Goal: Task Accomplishment & Management: Use online tool/utility

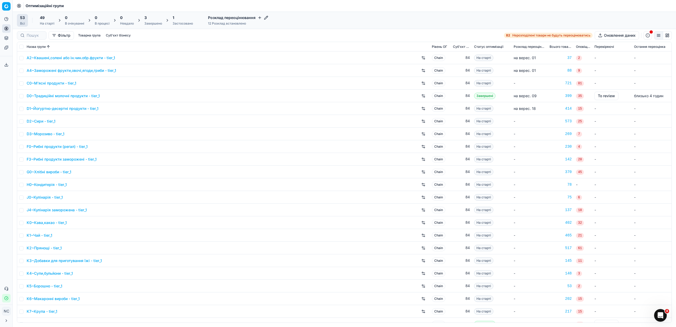
click at [152, 20] on div "3" at bounding box center [153, 17] width 18 height 5
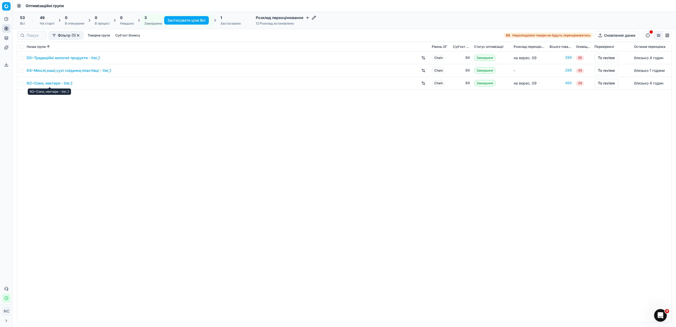
click at [52, 83] on link "N2~Соки, нектари - tier_1" at bounding box center [50, 82] width 46 height 5
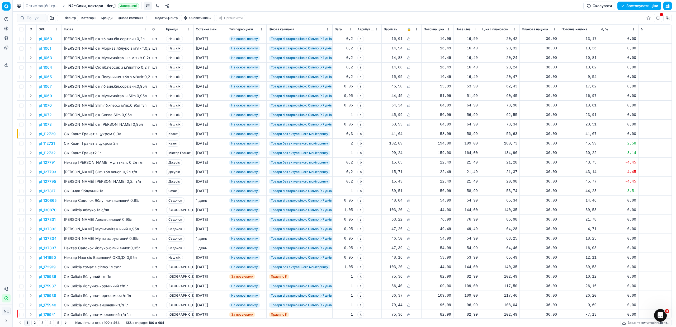
click at [53, 19] on button "button" at bounding box center [51, 18] width 8 height 8
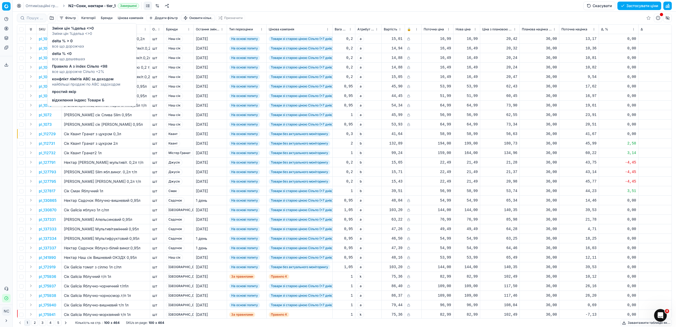
click at [66, 42] on span "delta % > 0" at bounding box center [68, 40] width 32 height 5
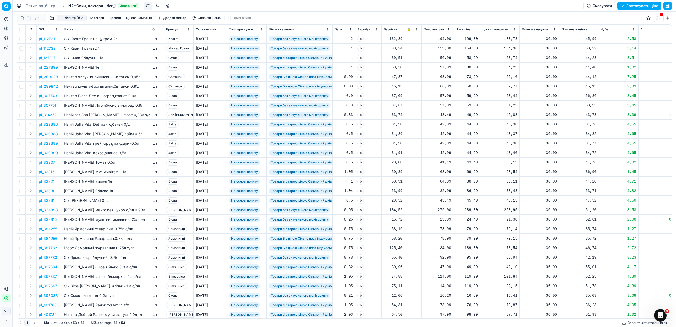
click at [132, 18] on button "Цінова кампанія" at bounding box center [139, 18] width 30 height 6
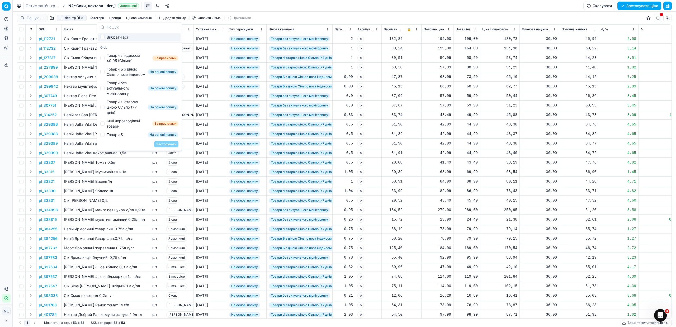
click at [269, 19] on div "Фільтр (1) Категорії [PERSON_NAME] кампанія Додати фільтр Оновити кільк. Призна…" at bounding box center [344, 18] width 655 height 13
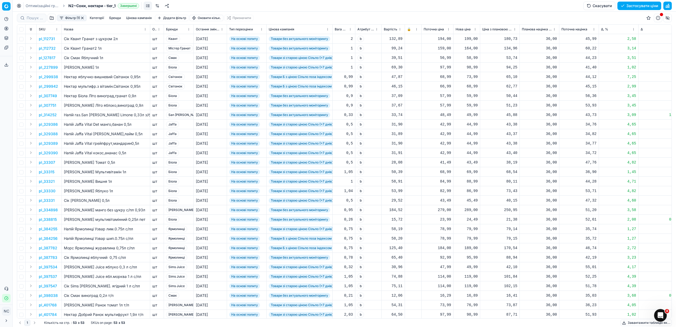
click at [59, 18] on button "Фільтр (1)" at bounding box center [72, 18] width 30 height 6
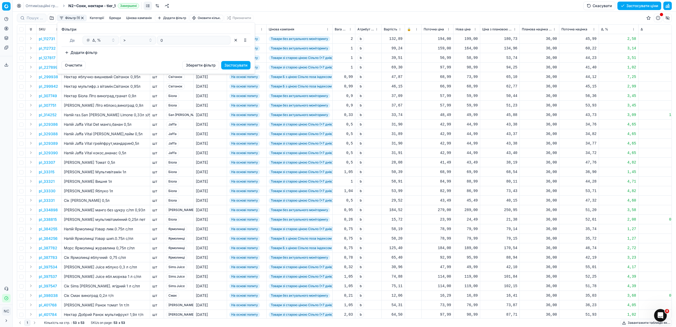
click at [78, 52] on button "Додати фільтр" at bounding box center [80, 52] width 39 height 8
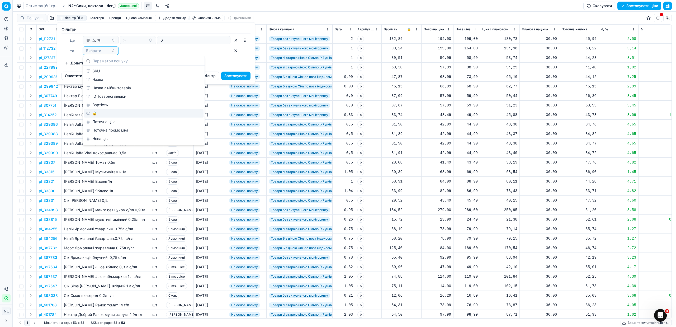
click at [105, 113] on div "🔒" at bounding box center [144, 113] width 120 height 8
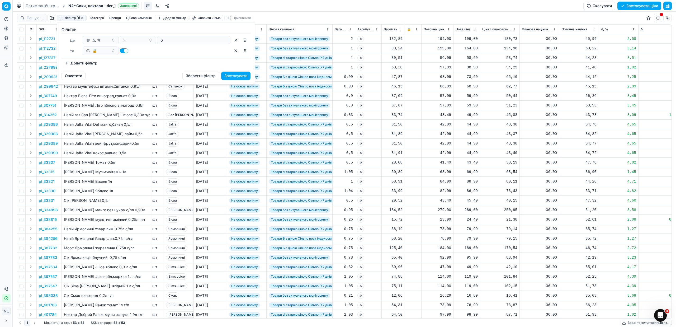
click at [122, 49] on button "button" at bounding box center [124, 50] width 8 height 5
checkbox input "false"
click at [232, 76] on button "Застосувати" at bounding box center [235, 75] width 29 height 8
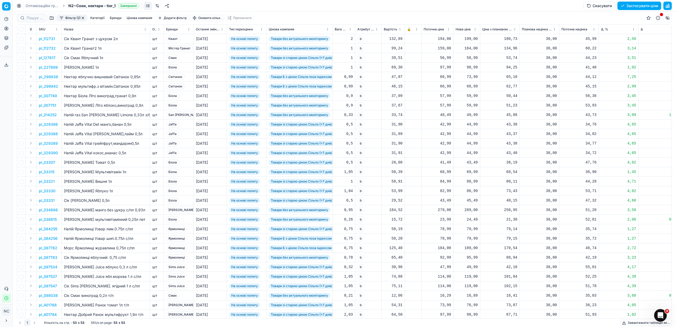
click at [136, 17] on button "Цінова кампанія" at bounding box center [140, 18] width 30 height 6
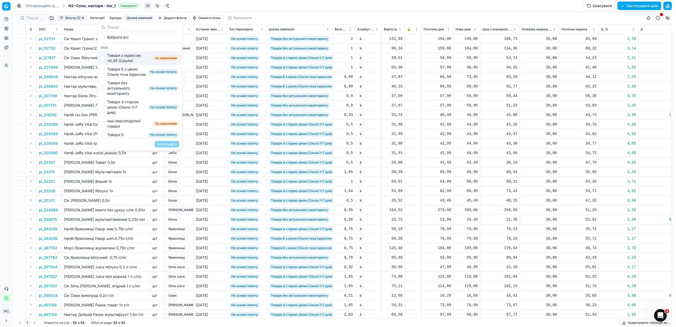
click at [122, 56] on div "Товари з індексом ≤0,95 (Сільпо)" at bounding box center [129, 58] width 44 height 11
checkbox input "true"
click at [166, 145] on button "Застосувати" at bounding box center [167, 144] width 24 height 6
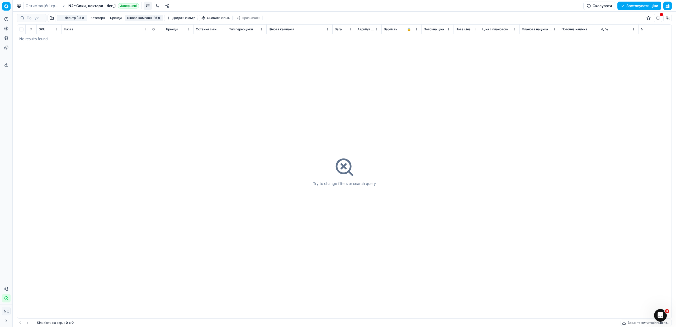
click at [133, 18] on button "Цінова кампанія (1)" at bounding box center [144, 18] width 38 height 6
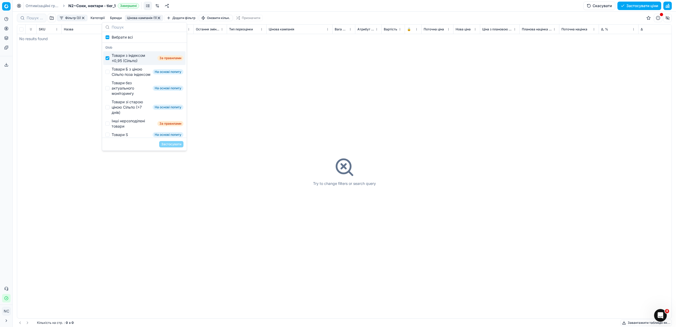
click at [124, 56] on div "Товари з індексом ≤0,95 (Сільпо)" at bounding box center [134, 58] width 44 height 11
checkbox input "false"
click at [126, 72] on div "Товари Б з ціною Сільпо поза індексом" at bounding box center [131, 71] width 39 height 11
checkbox input "true"
click at [170, 144] on button "Застосувати" at bounding box center [171, 144] width 24 height 6
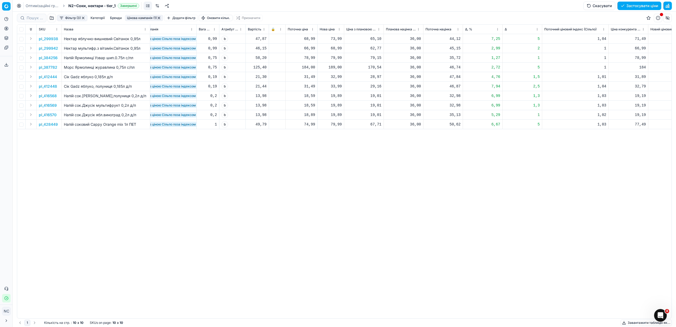
scroll to position [0, 125]
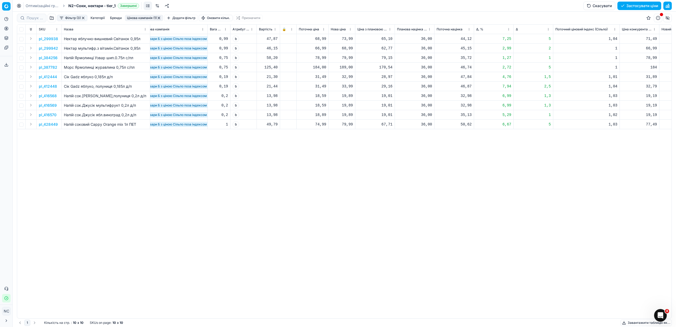
click at [50, 40] on p "pl_299938" at bounding box center [48, 38] width 19 height 5
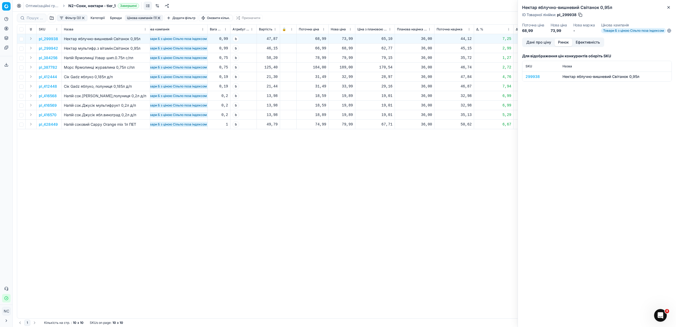
click at [560, 45] on button "Ринок" at bounding box center [563, 43] width 18 height 8
click at [535, 79] on div "299938" at bounding box center [540, 76] width 31 height 5
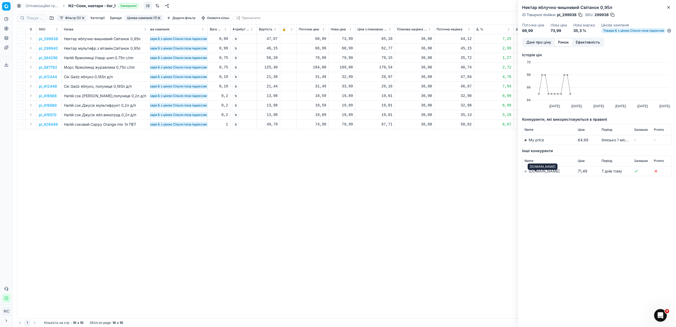
click at [536, 173] on link "[DOMAIN_NAME]" at bounding box center [543, 171] width 31 height 4
click at [669, 8] on icon "button" at bounding box center [668, 7] width 4 height 4
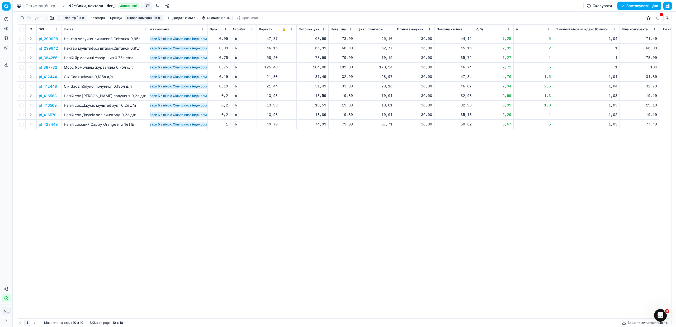
scroll to position [0, 0]
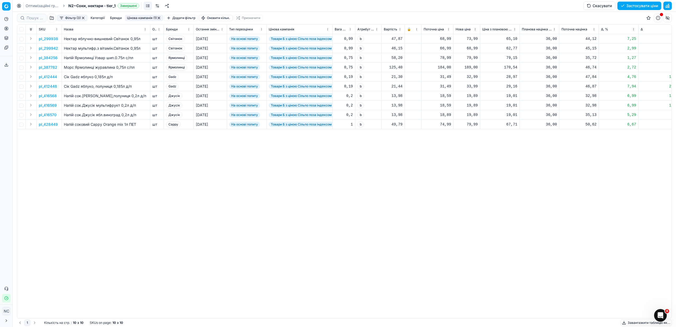
click at [54, 59] on p "pl_384256" at bounding box center [48, 57] width 19 height 5
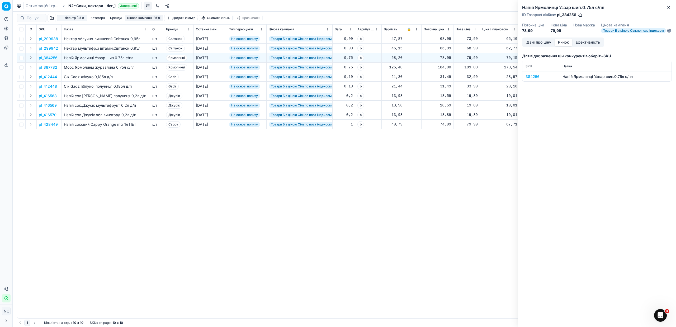
click at [564, 45] on button "Ринок" at bounding box center [563, 43] width 18 height 8
click at [537, 79] on div "384256" at bounding box center [540, 76] width 31 height 5
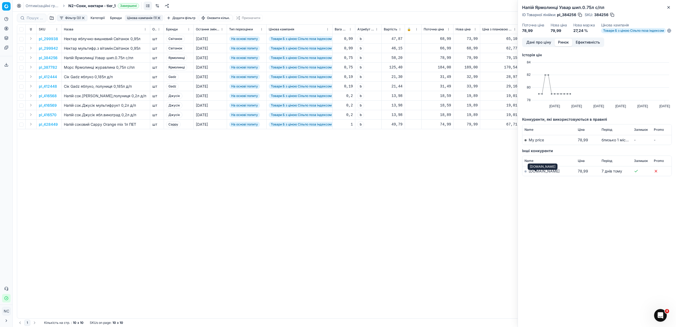
click at [533, 173] on link "[DOMAIN_NAME]" at bounding box center [543, 171] width 31 height 4
click at [671, 6] on button "Close" at bounding box center [668, 7] width 6 height 6
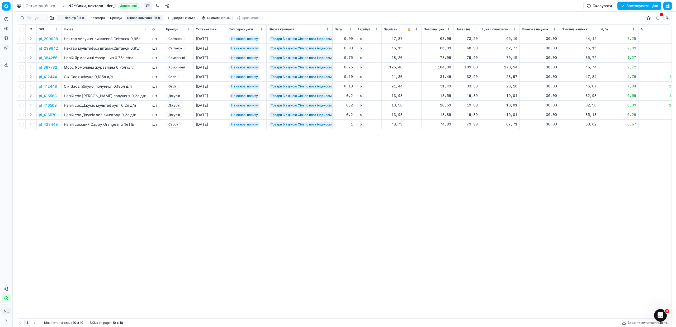
click at [160, 17] on button "button" at bounding box center [159, 18] width 4 height 4
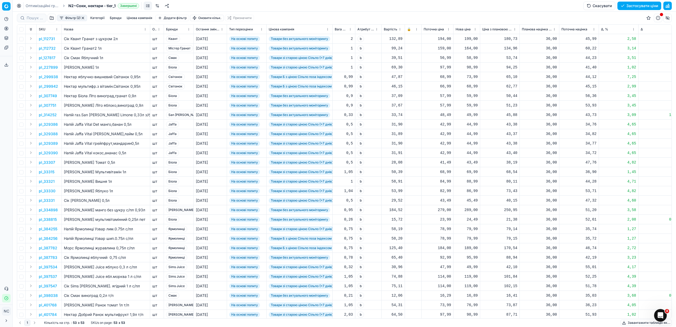
click at [69, 17] on button "Фільтр (2)" at bounding box center [72, 18] width 30 height 6
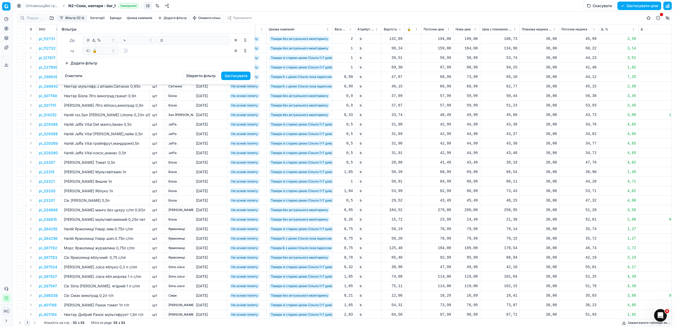
click at [236, 4] on html "Pricing platform Аналітика Цінова оптимізація Асортимент продукції Шаблони Серв…" at bounding box center [338, 163] width 676 height 327
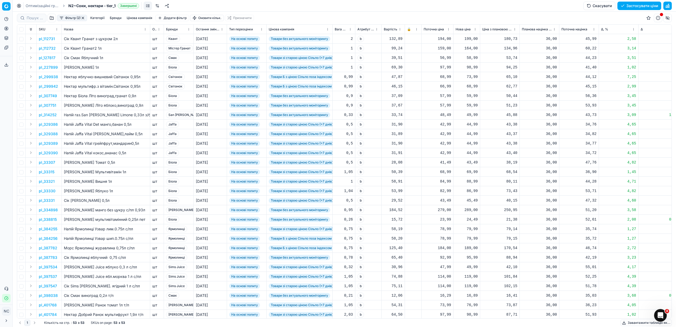
click at [117, 17] on button "Бренди" at bounding box center [116, 18] width 16 height 6
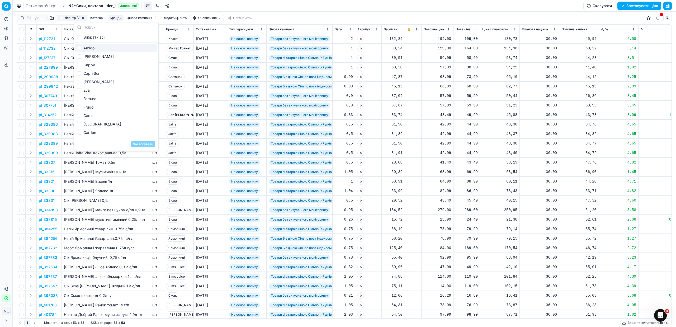
click at [89, 47] on div "Amigo" at bounding box center [116, 48] width 82 height 8
checkbox input "true"
click at [136, 144] on button "Застосувати" at bounding box center [143, 144] width 24 height 6
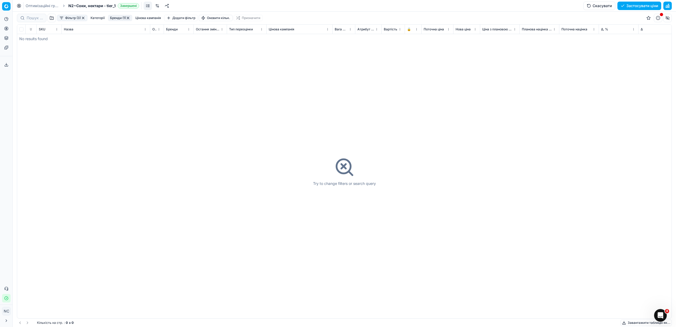
click at [113, 17] on button "Бренди (1)" at bounding box center [120, 18] width 24 height 6
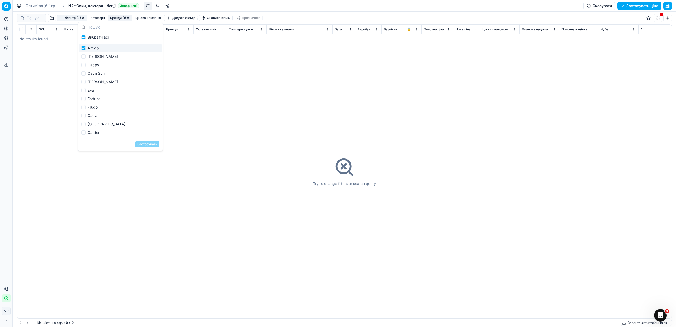
click at [97, 49] on div "Amigo" at bounding box center [120, 48] width 82 height 8
checkbox input "false"
click at [100, 56] on div "[PERSON_NAME]" at bounding box center [120, 56] width 82 height 8
checkbox input "true"
click at [150, 143] on button "Застосувати" at bounding box center [147, 144] width 24 height 6
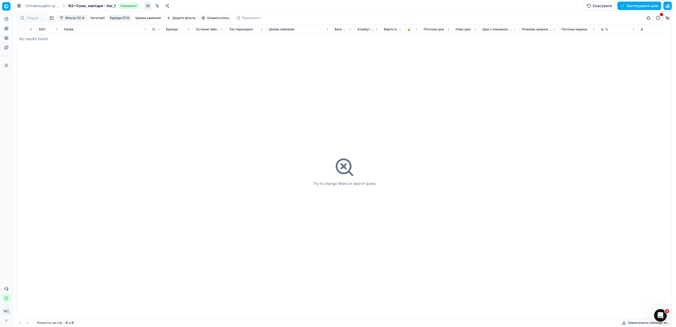
click at [114, 16] on button "Бренди (1)" at bounding box center [120, 18] width 24 height 6
click at [93, 55] on div "[PERSON_NAME]" at bounding box center [120, 56] width 82 height 8
checkbox input "false"
click at [97, 64] on div "Cappy" at bounding box center [120, 65] width 82 height 8
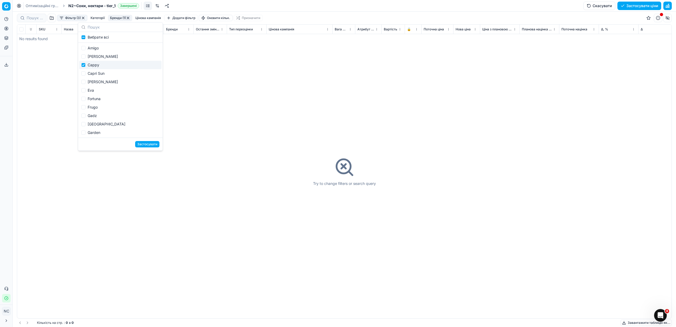
checkbox input "true"
click at [142, 144] on button "Застосувати" at bounding box center [147, 144] width 24 height 6
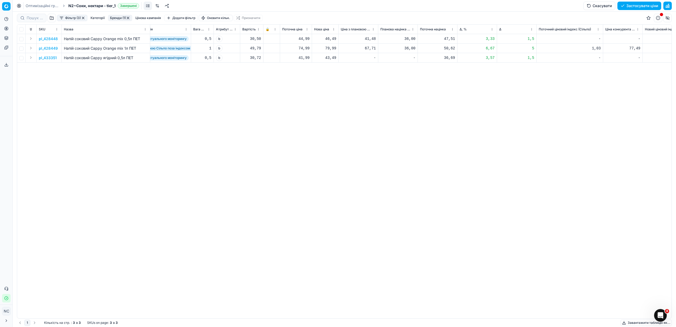
scroll to position [0, 92]
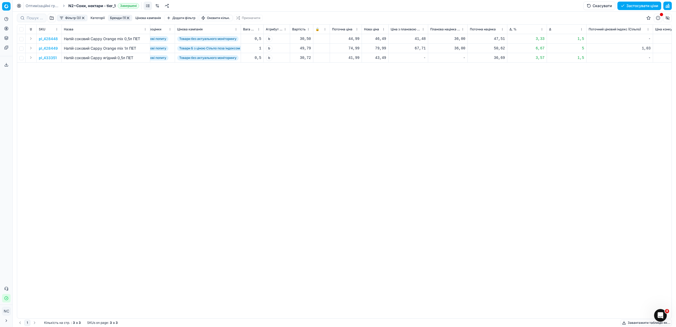
click at [54, 38] on p "pl_428448" at bounding box center [48, 38] width 19 height 5
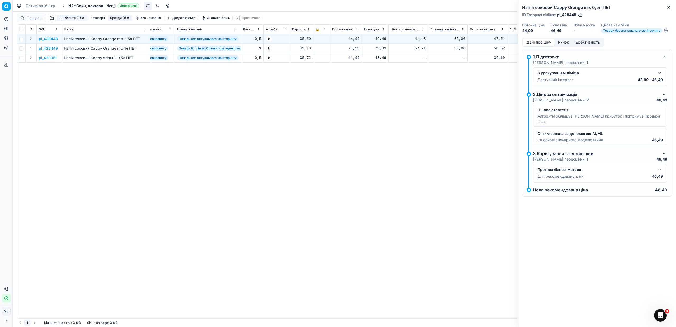
click at [563, 41] on button "Ринок" at bounding box center [563, 43] width 18 height 8
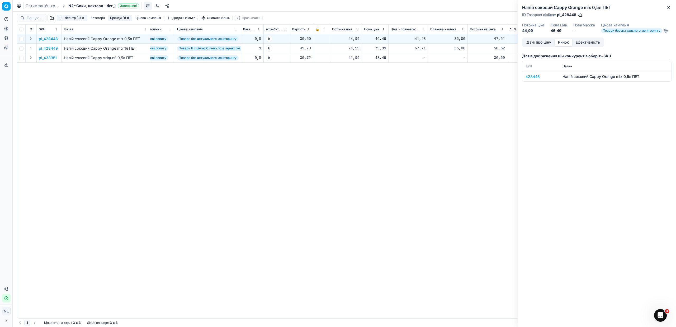
click at [537, 77] on div "428448" at bounding box center [540, 76] width 31 height 5
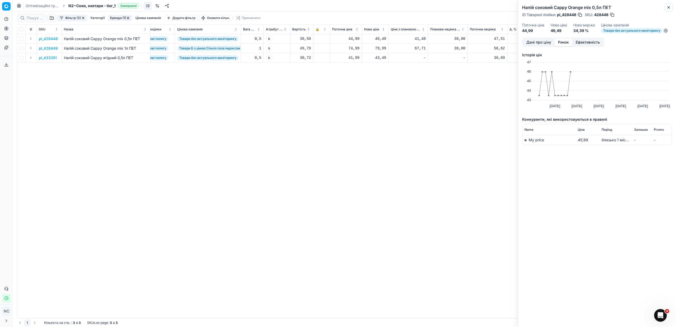
click at [667, 7] on icon "button" at bounding box center [668, 7] width 4 height 4
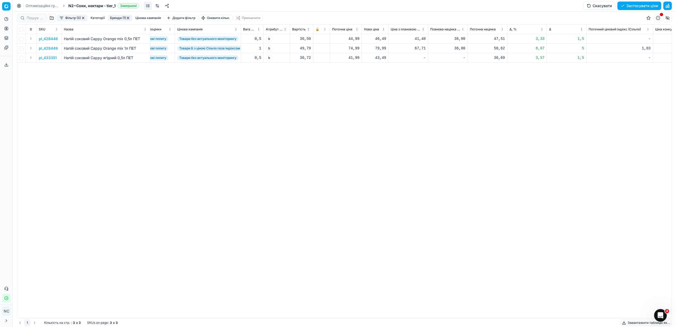
click at [57, 48] on p "pl_428449" at bounding box center [48, 48] width 19 height 5
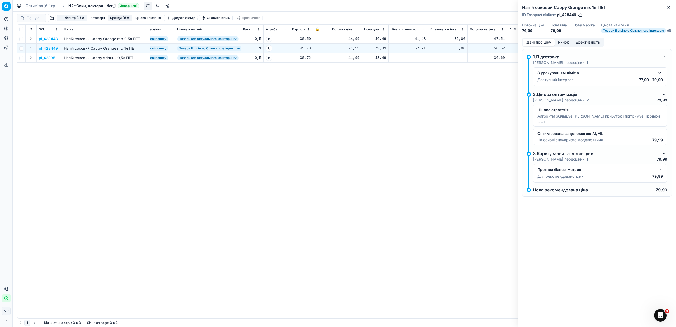
click at [559, 46] on button "Ринок" at bounding box center [563, 43] width 18 height 8
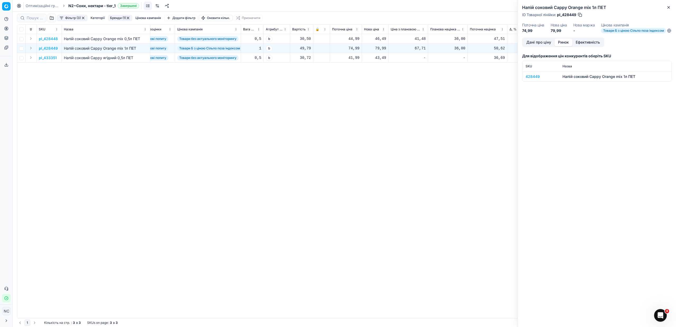
click at [531, 79] on div "428449" at bounding box center [540, 76] width 31 height 5
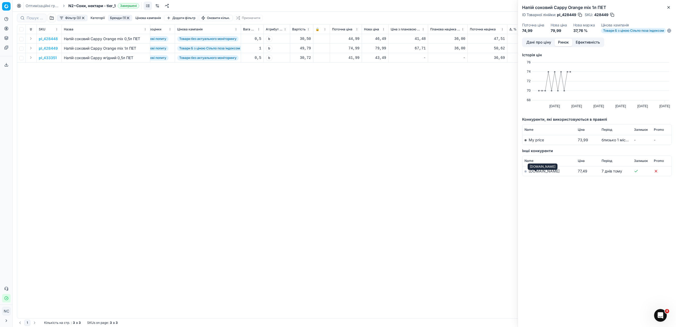
click at [534, 173] on link "[DOMAIN_NAME]" at bounding box center [543, 171] width 31 height 4
click at [669, 7] on icon "button" at bounding box center [668, 7] width 4 height 4
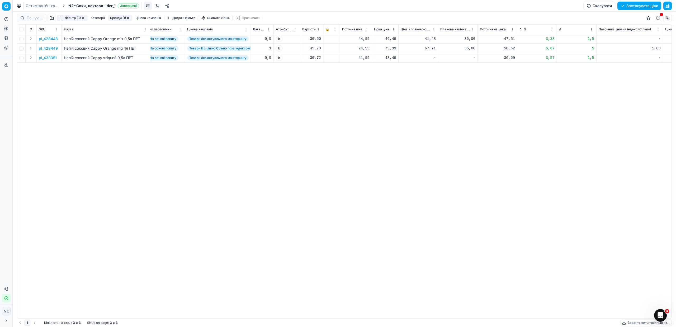
scroll to position [0, 89]
click at [53, 57] on p "pl_433351" at bounding box center [48, 57] width 18 height 5
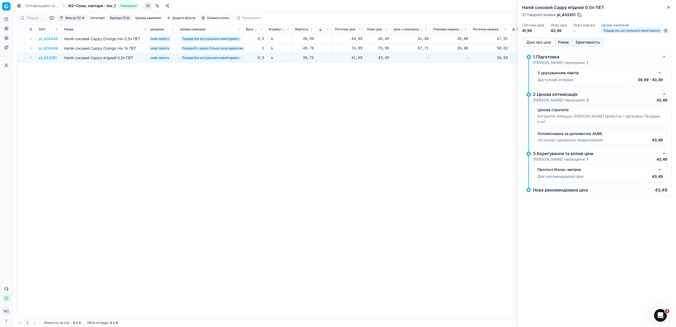
click at [563, 39] on button "Ринок" at bounding box center [563, 43] width 18 height 8
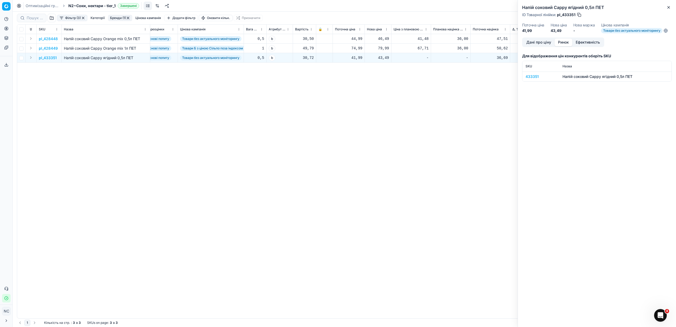
click at [537, 75] on div "433351" at bounding box center [540, 76] width 31 height 5
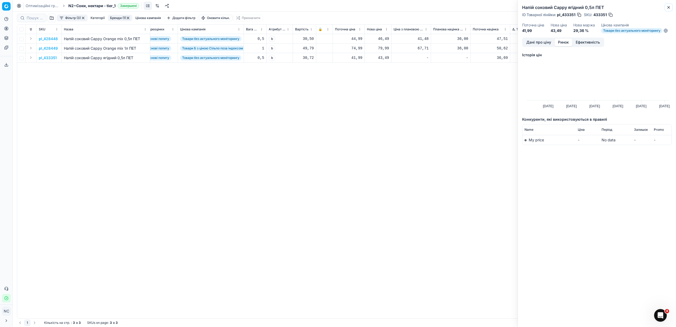
click at [670, 7] on button "Close" at bounding box center [668, 7] width 6 height 6
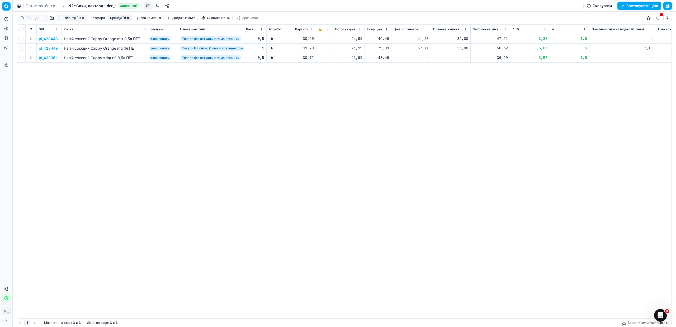
click at [384, 39] on div "46,49" at bounding box center [378, 38] width 22 height 5
type input "44.99"
click at [52, 59] on p "pl_433351" at bounding box center [48, 57] width 18 height 5
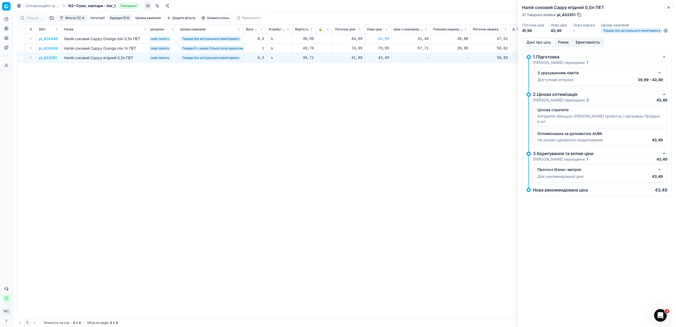
click at [667, 6] on icon "button" at bounding box center [668, 7] width 2 height 2
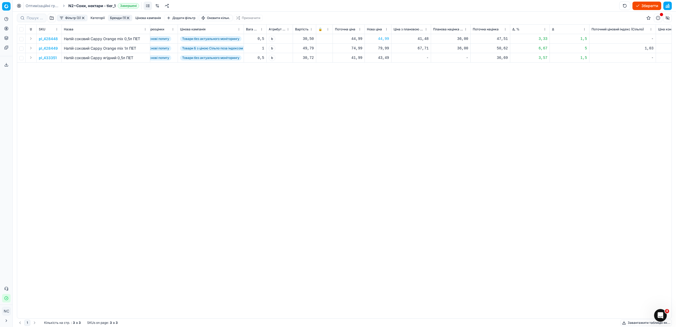
click at [386, 58] on div "43,49" at bounding box center [378, 57] width 22 height 5
type input "44.99"
click at [422, 100] on div "pl_428448 Напій соковий Cappy Orange mix 0,5л ПЕТ шт Cappy [DATE] На основі поп…" at bounding box center [256, 176] width 654 height 284
click at [117, 18] on button "Бренди (1)" at bounding box center [120, 18] width 24 height 6
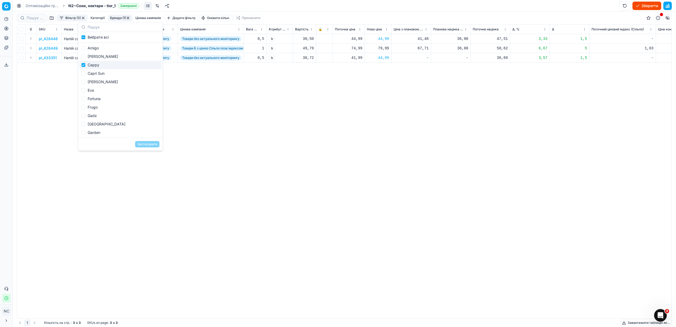
click at [93, 64] on div "Cappy" at bounding box center [120, 65] width 82 height 8
checkbox input "false"
click at [101, 73] on div "Capri Sun" at bounding box center [120, 73] width 82 height 8
checkbox input "true"
click at [148, 143] on button "Застосувати" at bounding box center [147, 144] width 24 height 6
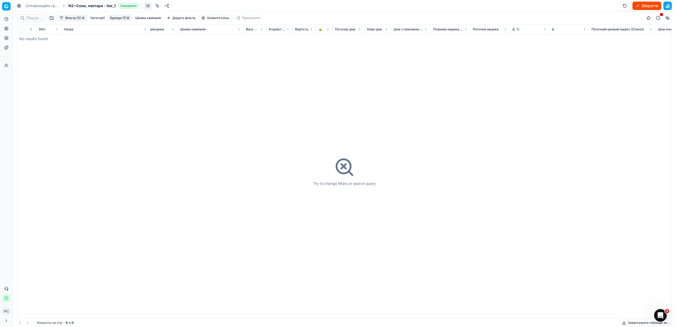
click at [115, 18] on button "Бренди (1)" at bounding box center [120, 18] width 24 height 6
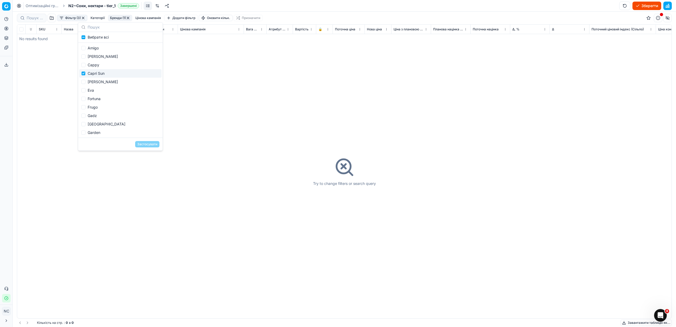
click at [94, 74] on div "Capri Sun" at bounding box center [120, 73] width 82 height 8
checkbox input "false"
click at [99, 82] on div "[PERSON_NAME]" at bounding box center [120, 82] width 82 height 8
checkbox input "true"
click at [144, 144] on button "Застосувати" at bounding box center [147, 144] width 24 height 6
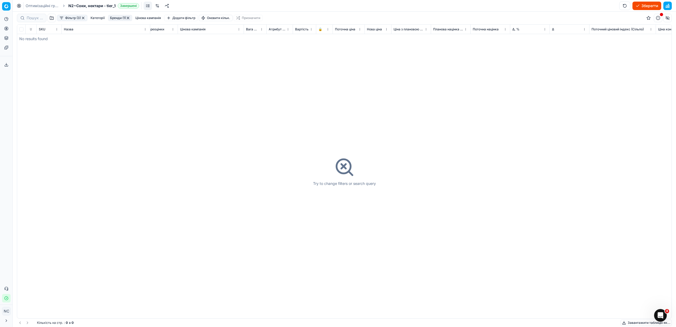
click at [116, 18] on button "Бренди (1)" at bounding box center [120, 18] width 24 height 6
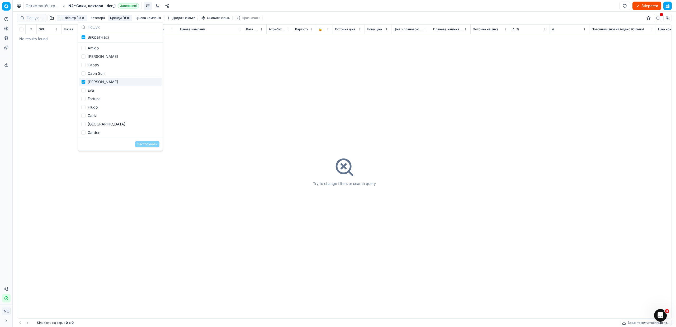
click at [98, 82] on div "[PERSON_NAME]" at bounding box center [120, 82] width 82 height 8
checkbox input "false"
click at [93, 91] on div "Eva" at bounding box center [120, 90] width 82 height 8
checkbox input "true"
click at [147, 144] on button "Застосувати" at bounding box center [147, 144] width 24 height 6
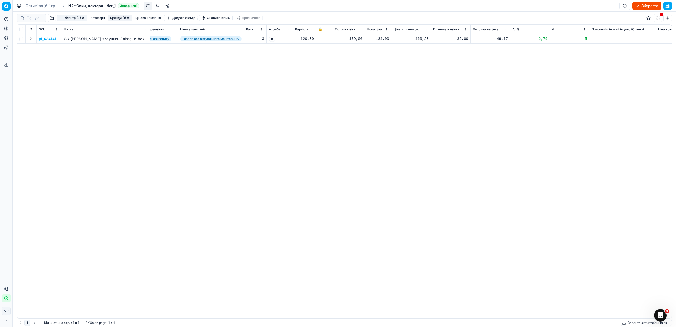
click at [50, 40] on p "pl_424141" at bounding box center [47, 38] width 17 height 5
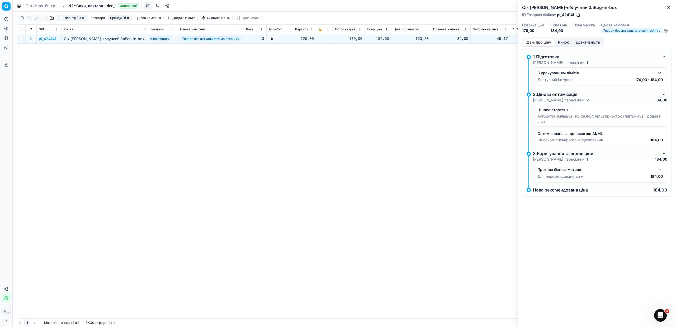
click at [565, 41] on button "Ринок" at bounding box center [563, 43] width 18 height 8
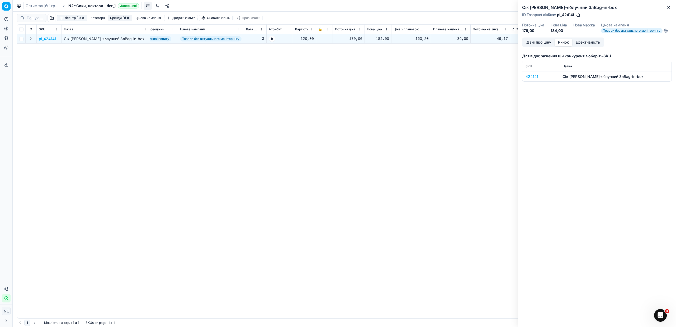
click at [528, 78] on div "424141" at bounding box center [540, 76] width 31 height 5
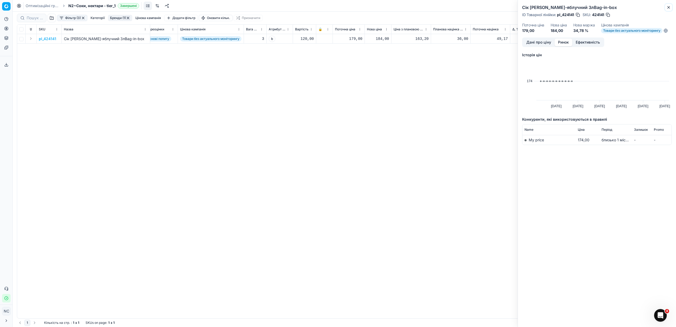
click at [668, 7] on icon "button" at bounding box center [668, 7] width 4 height 4
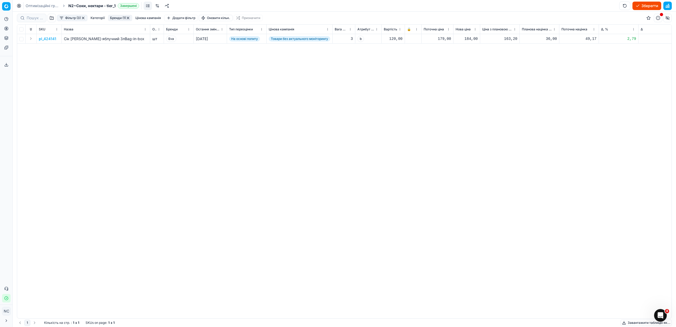
click at [116, 18] on button "Бренди (1)" at bounding box center [120, 18] width 24 height 6
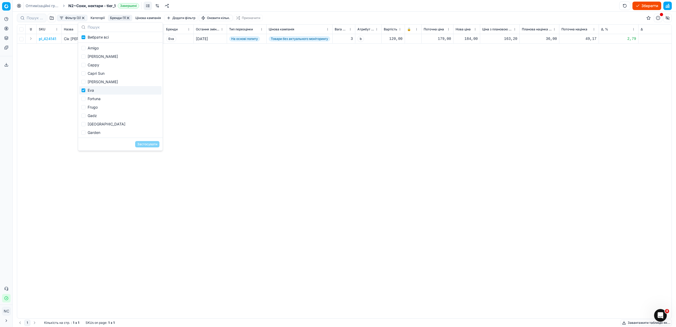
click at [94, 90] on div "Eva" at bounding box center [120, 90] width 82 height 8
checkbox input "false"
click at [99, 97] on div "Fortuna" at bounding box center [120, 98] width 82 height 8
checkbox input "true"
click at [146, 143] on button "Застосувати" at bounding box center [147, 144] width 24 height 6
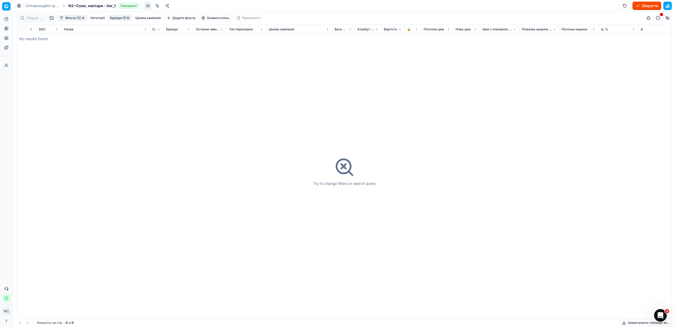
click at [116, 17] on button "Бренди (1)" at bounding box center [120, 18] width 24 height 6
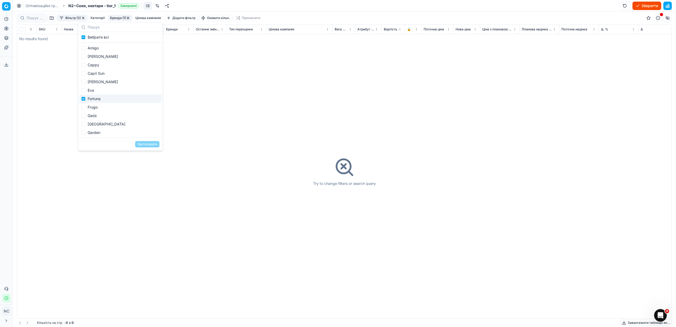
click at [99, 98] on div "Fortuna" at bounding box center [120, 98] width 82 height 8
checkbox input "false"
click at [97, 107] on div "Frugo" at bounding box center [120, 107] width 82 height 8
checkbox input "true"
click at [141, 145] on button "Застосувати" at bounding box center [147, 144] width 24 height 6
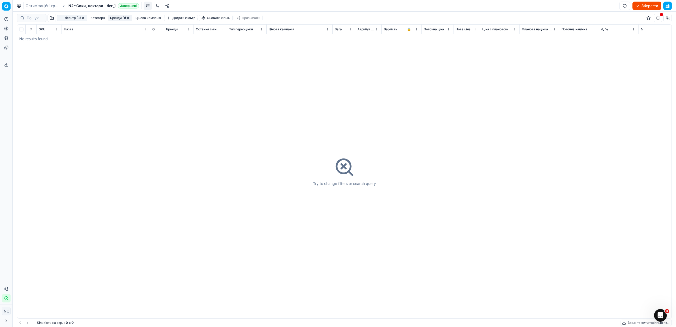
click at [116, 18] on button "Бренди (1)" at bounding box center [120, 18] width 24 height 6
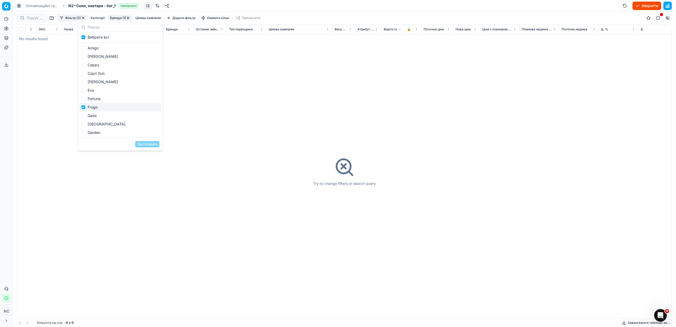
click at [90, 108] on div "Frugo" at bounding box center [120, 107] width 82 height 8
checkbox input "false"
click at [96, 116] on div "Gadz" at bounding box center [120, 115] width 82 height 8
checkbox input "true"
click at [142, 144] on button "Застосувати" at bounding box center [147, 144] width 24 height 6
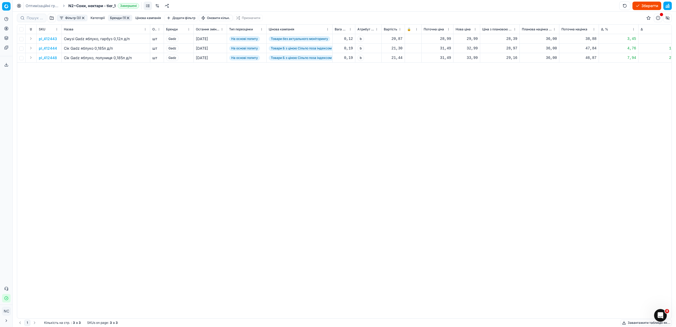
click at [47, 49] on p "pl_412444" at bounding box center [48, 48] width 18 height 5
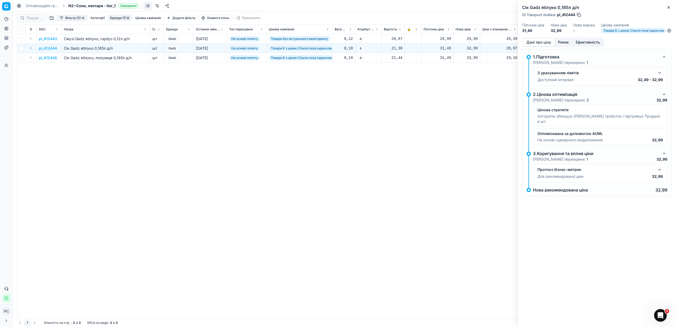
click at [560, 45] on button "Ринок" at bounding box center [563, 43] width 18 height 8
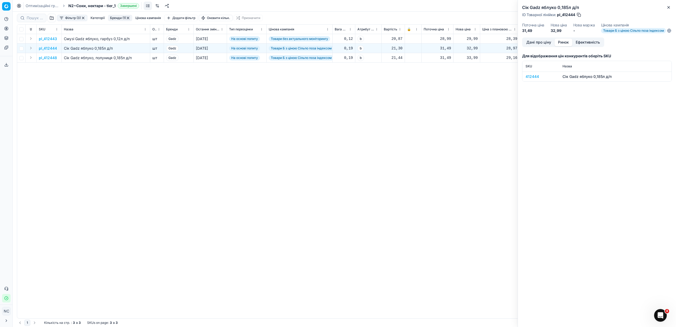
click at [530, 79] on div "412444" at bounding box center [540, 76] width 31 height 5
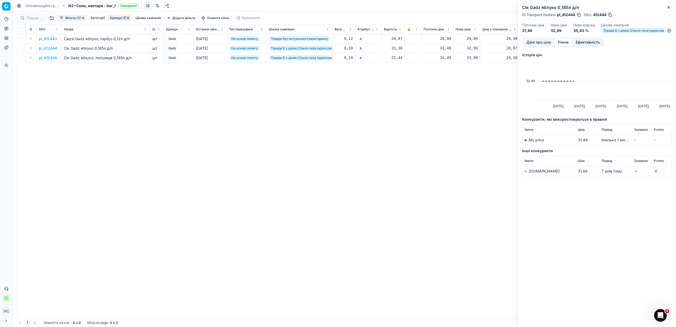
click at [535, 173] on link "[DOMAIN_NAME]" at bounding box center [543, 171] width 31 height 4
click at [612, 15] on button "button" at bounding box center [609, 14] width 5 height 5
click at [671, 8] on button "Close" at bounding box center [668, 7] width 6 height 6
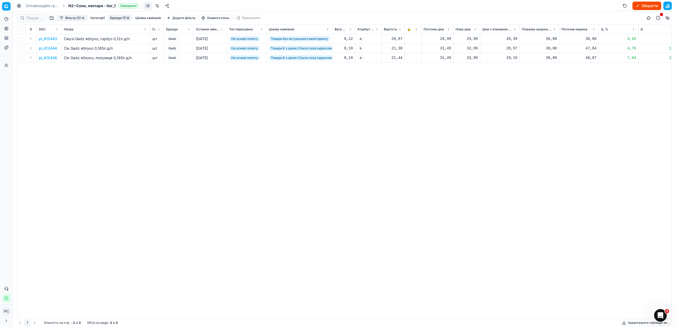
click at [469, 58] on div "33,99" at bounding box center [466, 57] width 22 height 5
click at [471, 58] on div "33,99" at bounding box center [466, 57] width 22 height 5
type input "32.99"
click at [117, 18] on button "Бренди (1)" at bounding box center [120, 18] width 24 height 6
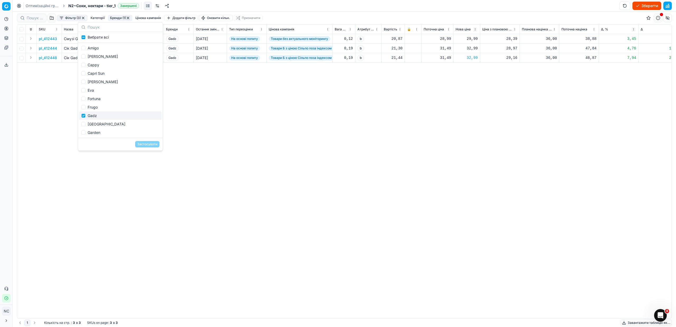
click at [97, 116] on div "Gadz" at bounding box center [120, 115] width 82 height 8
checkbox input "false"
click at [97, 124] on div "[GEOGRAPHIC_DATA]" at bounding box center [120, 124] width 82 height 8
checkbox input "true"
click at [145, 145] on button "Застосувати" at bounding box center [147, 144] width 24 height 6
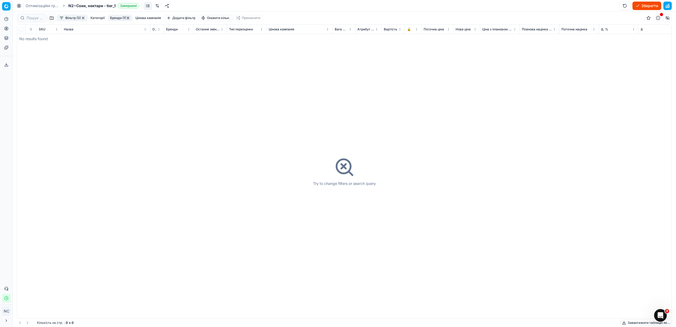
click at [113, 19] on button "Бренди (1)" at bounding box center [120, 18] width 24 height 6
click at [106, 86] on div "[GEOGRAPHIC_DATA]" at bounding box center [120, 84] width 82 height 8
checkbox input "false"
click at [102, 93] on div "Garden" at bounding box center [120, 93] width 82 height 8
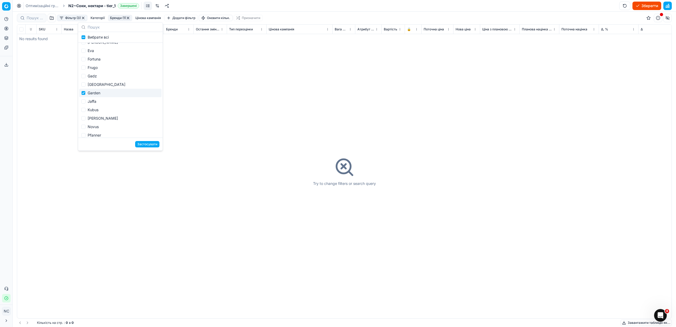
checkbox input "true"
click at [145, 144] on button "Застосувати" at bounding box center [147, 144] width 24 height 6
click at [118, 18] on button "Бренди (1)" at bounding box center [120, 18] width 24 height 6
click at [91, 52] on div "Garden" at bounding box center [120, 53] width 82 height 8
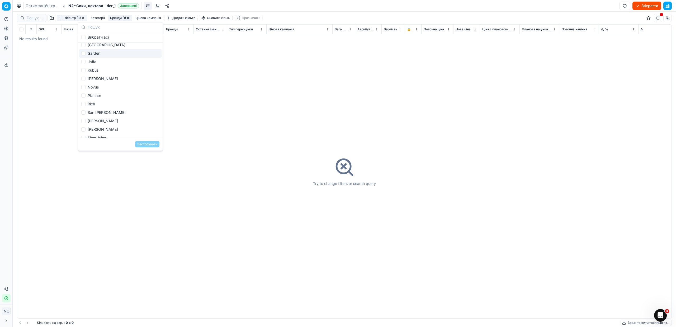
checkbox input "false"
click at [95, 62] on div "Jaffa" at bounding box center [120, 62] width 82 height 8
checkbox input "true"
click at [147, 143] on button "Застосувати" at bounding box center [147, 144] width 24 height 6
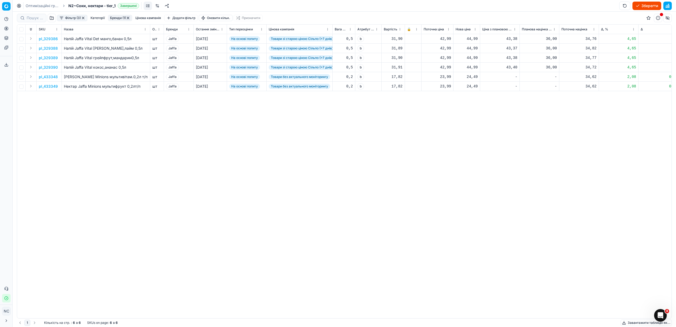
click at [116, 18] on button "Бренди (1)" at bounding box center [120, 18] width 24 height 6
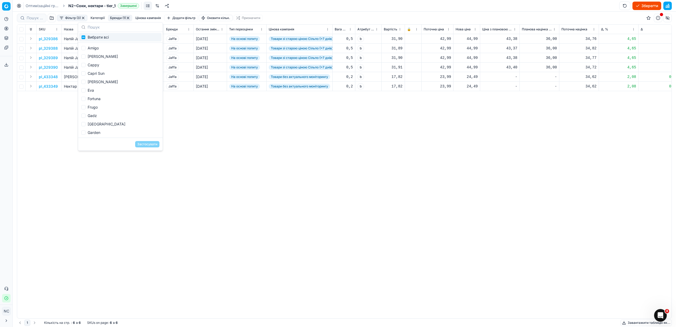
click at [360, 145] on div "pl_329386 Напій Jaffa Vital Det манго,банан 0,5л шт Jaffa [DATE] На основі попи…" at bounding box center [344, 176] width 654 height 284
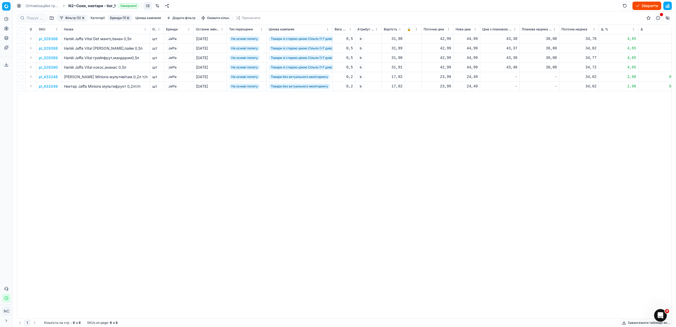
click at [49, 37] on p "pl_329386" at bounding box center [48, 38] width 19 height 5
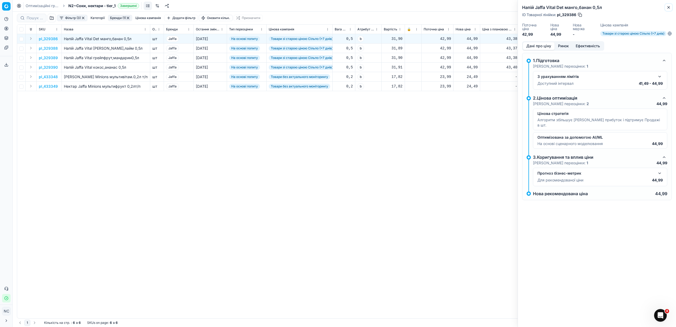
click at [670, 7] on button "Close" at bounding box center [668, 7] width 6 height 6
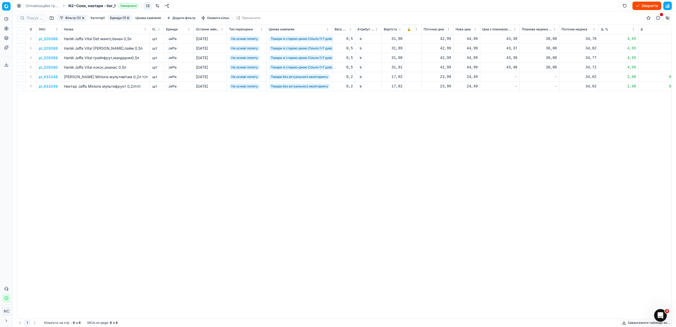
click at [113, 18] on button "Бренди (1)" at bounding box center [120, 18] width 24 height 6
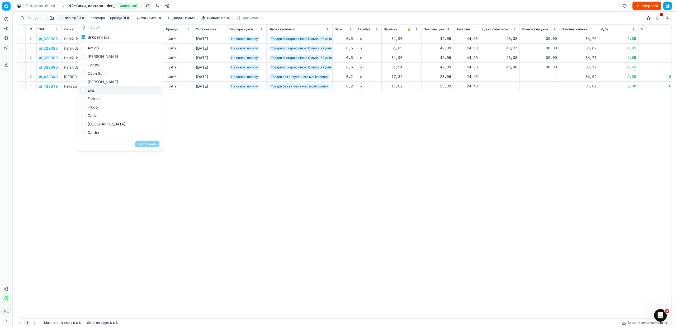
click at [130, 89] on div "Eva" at bounding box center [120, 90] width 82 height 8
click at [130, 90] on div "Eva" at bounding box center [120, 90] width 82 height 8
checkbox input "false"
click at [103, 102] on div "Jaffa" at bounding box center [120, 101] width 82 height 8
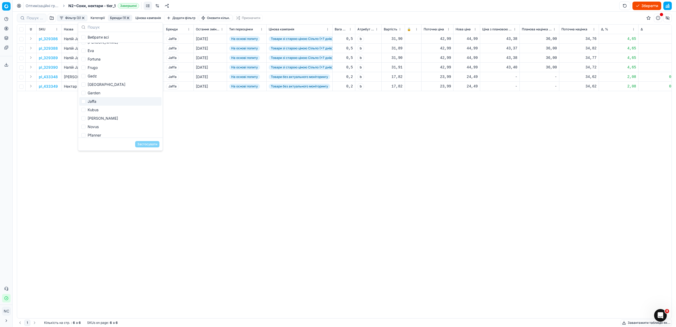
checkbox input "false"
click at [102, 110] on div "Kubus" at bounding box center [120, 110] width 82 height 8
checkbox input "true"
click at [140, 145] on button "Застосувати" at bounding box center [147, 144] width 24 height 6
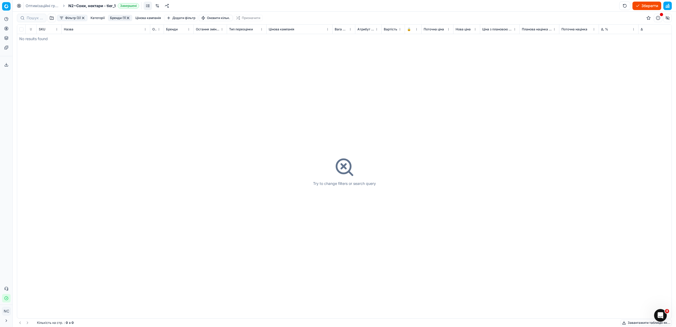
click at [112, 18] on button "Бренди (1)" at bounding box center [120, 18] width 24 height 6
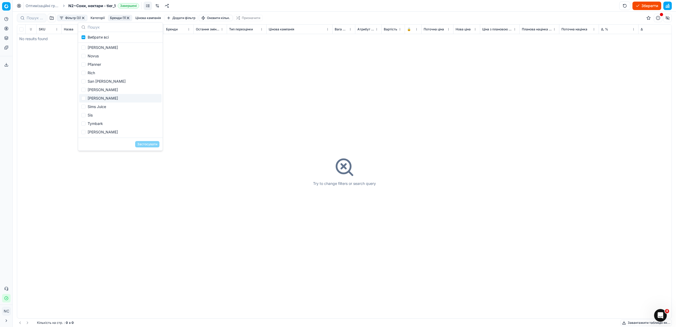
scroll to position [79, 0]
click at [100, 70] on div "Kubus" at bounding box center [120, 70] width 82 height 8
checkbox input "false"
click at [105, 79] on div "[PERSON_NAME]" at bounding box center [120, 78] width 82 height 8
checkbox input "true"
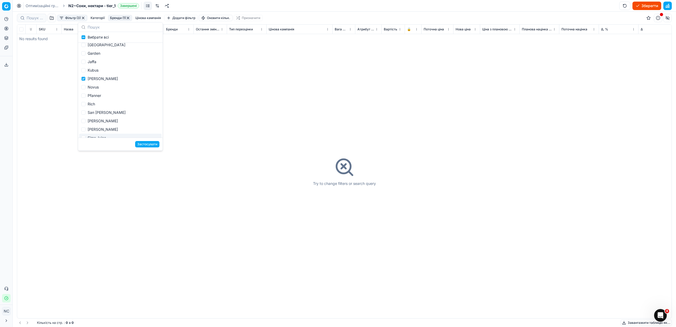
click at [142, 144] on button "Застосувати" at bounding box center [147, 144] width 24 height 6
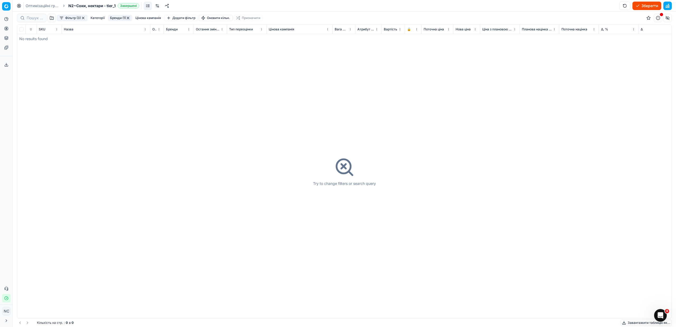
click at [113, 17] on button "Бренди (1)" at bounding box center [120, 18] width 24 height 6
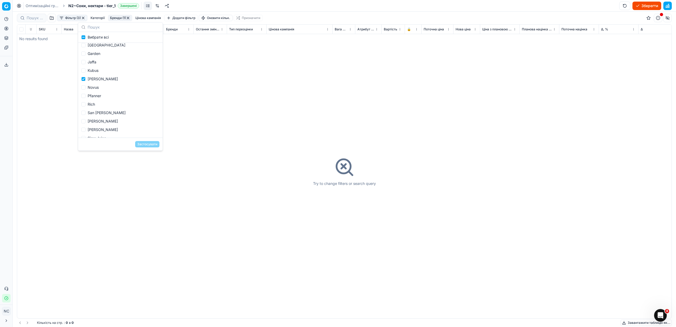
scroll to position [79, 0]
click at [109, 79] on div "[PERSON_NAME]" at bounding box center [120, 78] width 82 height 8
checkbox input "false"
click at [103, 87] on div "Novus" at bounding box center [120, 87] width 82 height 8
checkbox input "true"
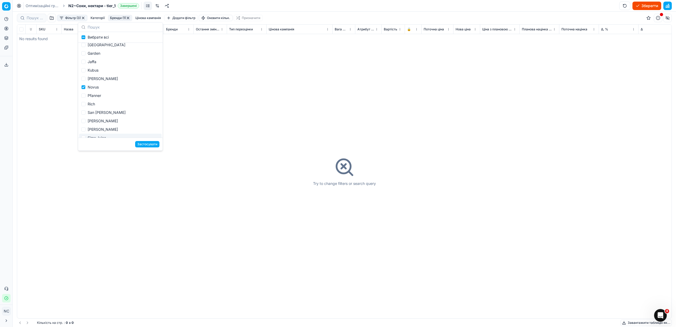
click at [153, 144] on button "Застосувати" at bounding box center [147, 144] width 24 height 6
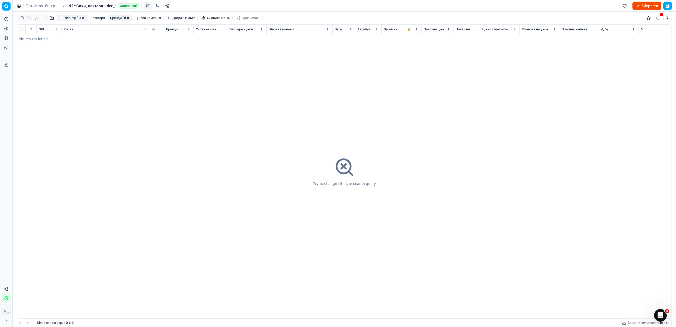
click at [117, 18] on button "Бренди (1)" at bounding box center [120, 18] width 24 height 6
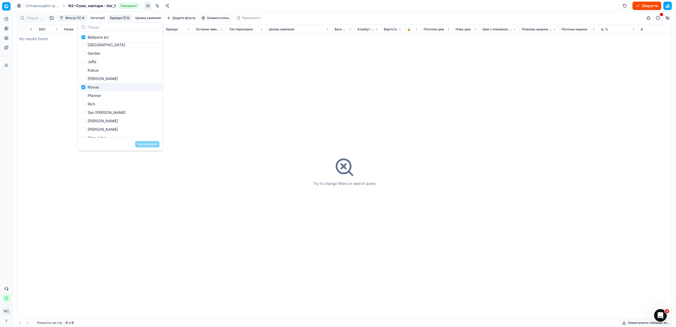
click at [99, 87] on div "Novus" at bounding box center [120, 87] width 82 height 8
checkbox input "false"
click at [101, 95] on div "Pfanner" at bounding box center [120, 95] width 82 height 8
checkbox input "true"
click at [141, 145] on button "Застосувати" at bounding box center [147, 144] width 24 height 6
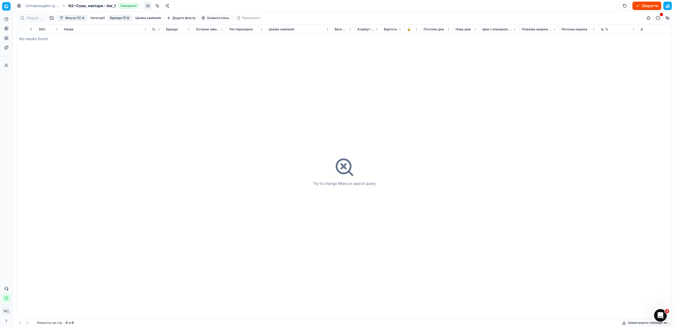
click at [112, 17] on button "Бренди (1)" at bounding box center [120, 18] width 24 height 6
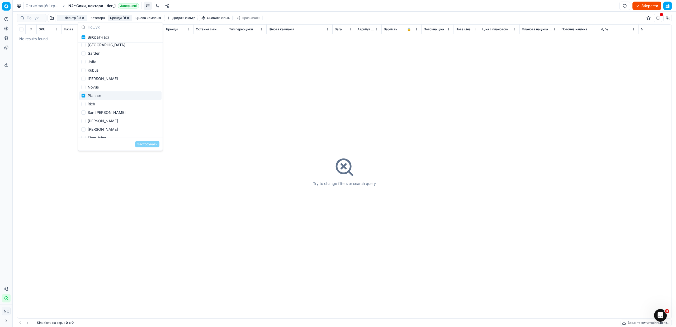
click at [101, 96] on div "Pfanner" at bounding box center [120, 95] width 82 height 8
checkbox input "false"
click at [96, 105] on div "Rich" at bounding box center [120, 104] width 82 height 8
checkbox input "true"
click at [139, 146] on button "Застосувати" at bounding box center [147, 144] width 24 height 6
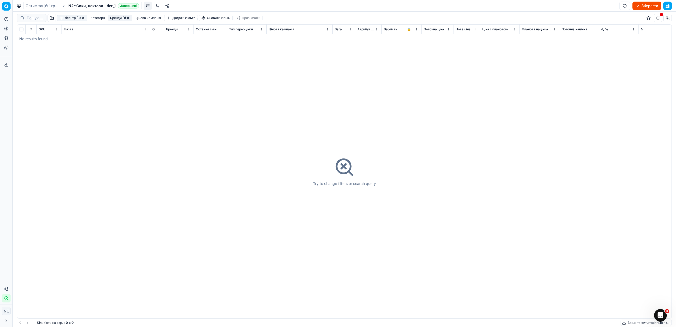
click at [113, 18] on button "Бренди (1)" at bounding box center [120, 18] width 24 height 6
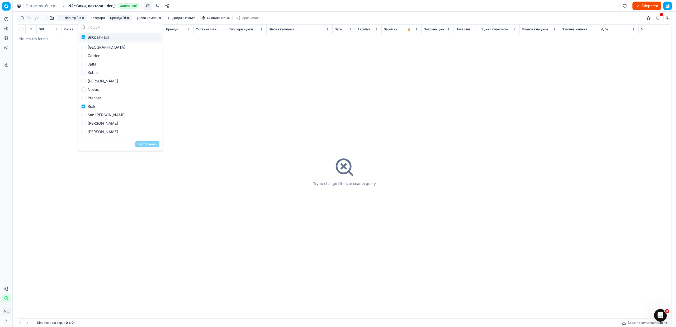
scroll to position [79, 0]
click at [105, 105] on div "Rich" at bounding box center [120, 104] width 82 height 8
checkbox input "false"
click at [105, 114] on div "San [PERSON_NAME]" at bounding box center [120, 112] width 82 height 8
checkbox input "true"
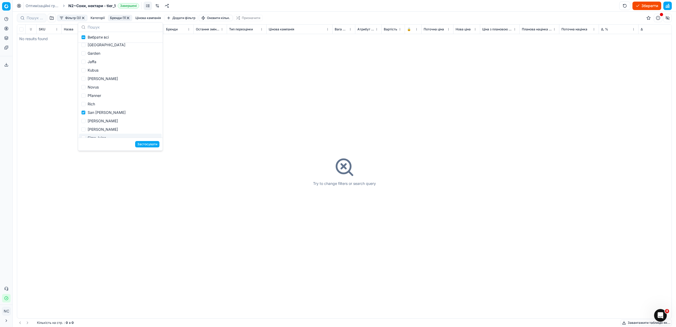
click at [147, 144] on button "Застосувати" at bounding box center [147, 144] width 24 height 6
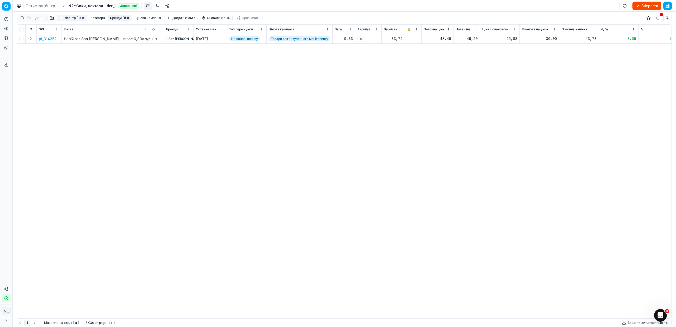
click at [51, 38] on p "pl_314252" at bounding box center [48, 38] width 18 height 5
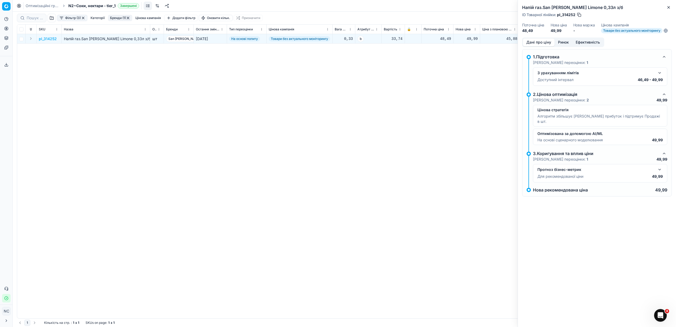
click at [563, 42] on button "Ринок" at bounding box center [563, 43] width 18 height 8
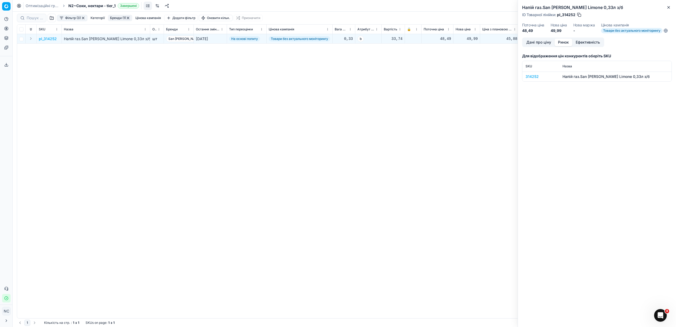
click at [534, 77] on div "314252" at bounding box center [540, 76] width 31 height 5
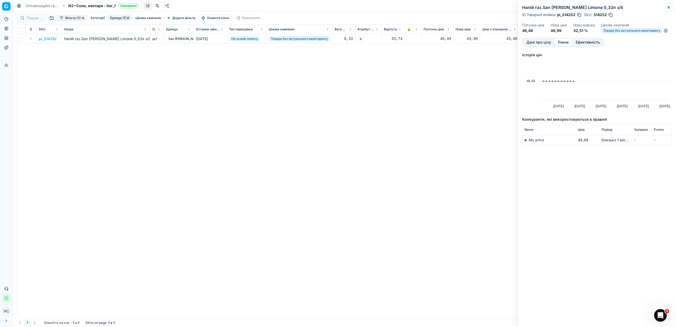
click at [669, 7] on icon "button" at bounding box center [668, 7] width 2 height 2
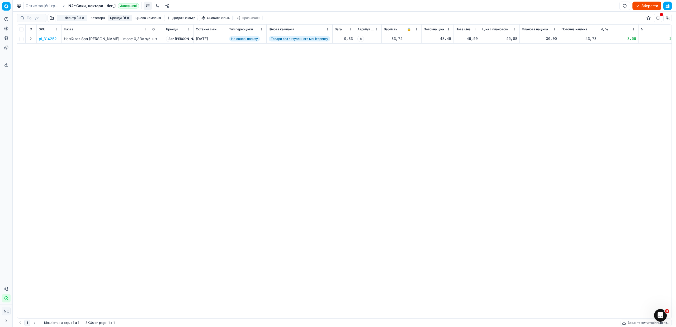
click at [115, 19] on button "Бренди (1)" at bounding box center [120, 18] width 24 height 6
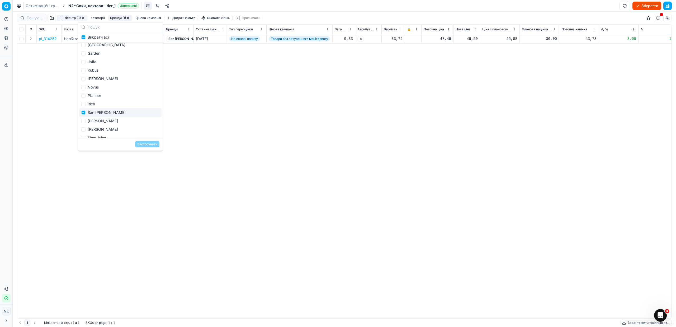
click at [114, 112] on div "San [PERSON_NAME]" at bounding box center [120, 112] width 82 height 8
checkbox input "false"
click at [103, 123] on div "[PERSON_NAME]" at bounding box center [120, 121] width 82 height 8
checkbox input "true"
click at [149, 147] on button "Застосувати" at bounding box center [147, 144] width 24 height 6
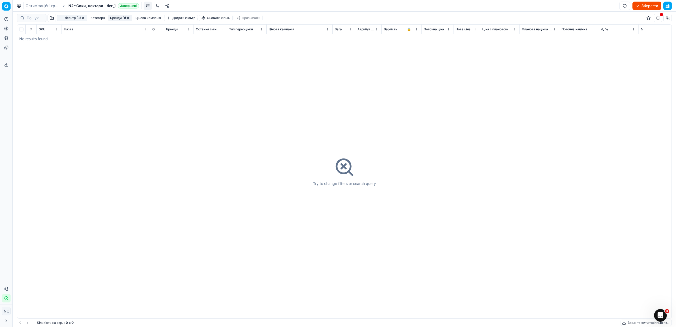
click at [114, 19] on button "Бренди (1)" at bounding box center [120, 18] width 24 height 6
click at [99, 81] on div "[PERSON_NAME]" at bounding box center [120, 81] width 82 height 8
checkbox input "false"
click at [99, 89] on div "[PERSON_NAME]" at bounding box center [120, 89] width 82 height 8
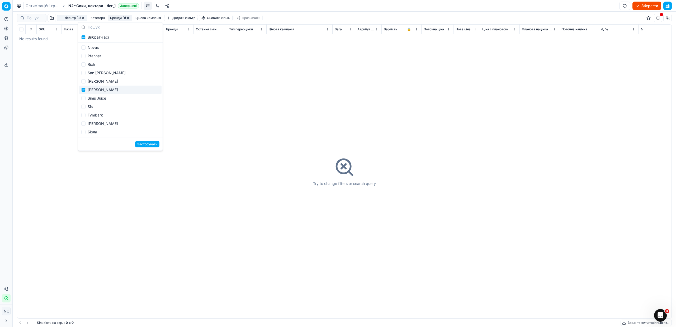
checkbox input "true"
click at [143, 144] on button "Застосувати" at bounding box center [147, 144] width 24 height 6
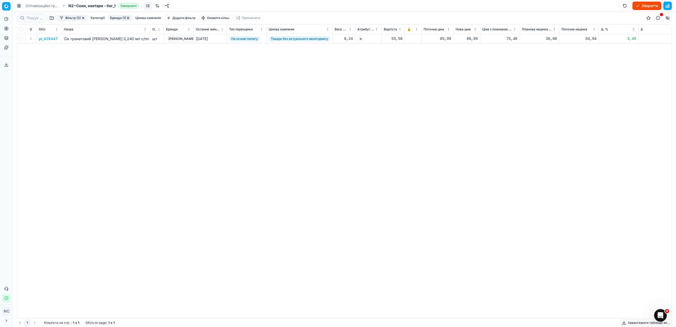
click at [49, 38] on p "pl_428447" at bounding box center [48, 38] width 19 height 5
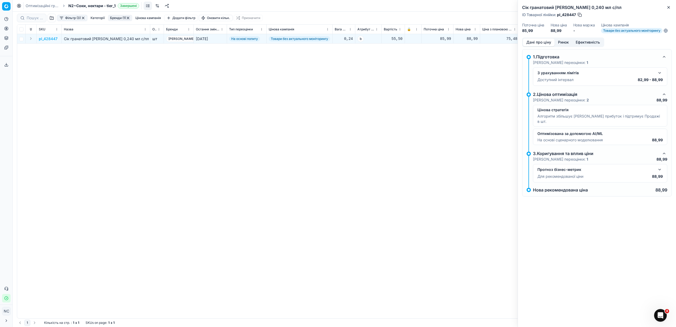
click at [566, 41] on button "Ринок" at bounding box center [563, 43] width 18 height 8
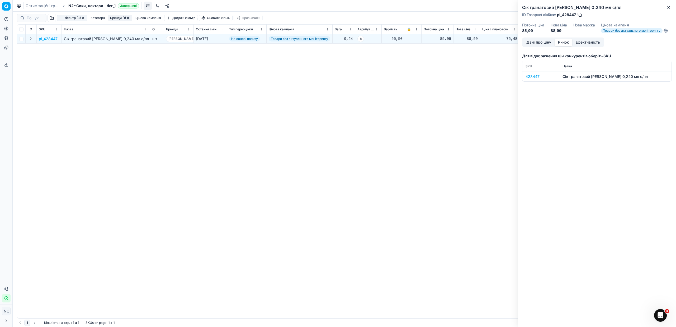
click at [531, 76] on div "428447" at bounding box center [540, 76] width 31 height 5
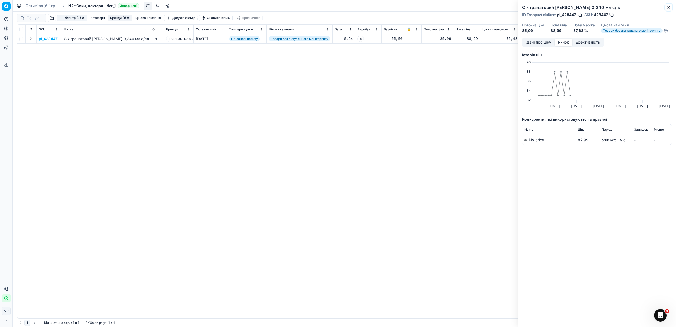
click at [670, 8] on icon "button" at bounding box center [668, 7] width 4 height 4
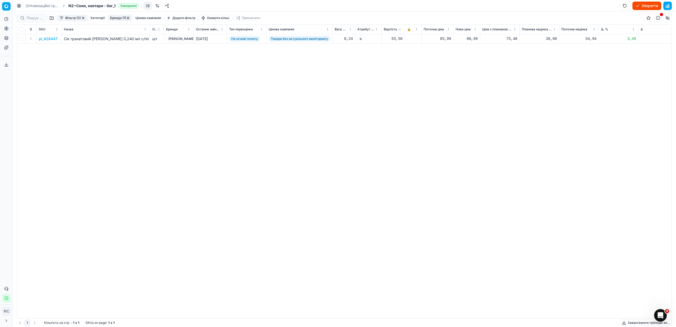
click at [111, 17] on button "Бренди (1)" at bounding box center [120, 18] width 24 height 6
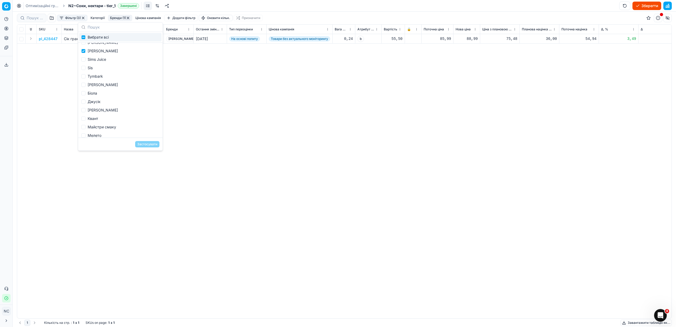
scroll to position [158, 0]
click at [96, 50] on div "[PERSON_NAME]" at bounding box center [120, 50] width 82 height 8
checkbox input "false"
click at [101, 59] on div "Sims Juice" at bounding box center [120, 58] width 82 height 8
checkbox input "true"
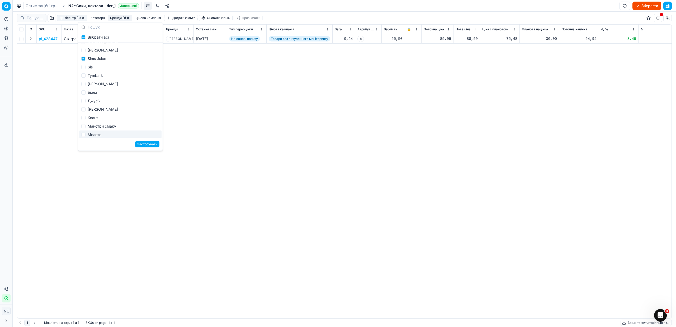
click at [142, 145] on button "Застосувати" at bounding box center [147, 144] width 24 height 6
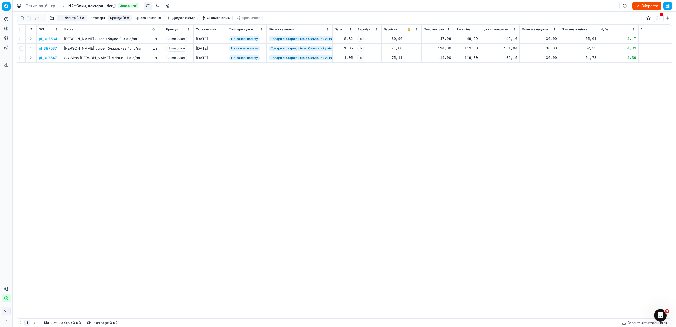
click at [50, 38] on p "pl_397534" at bounding box center [48, 38] width 18 height 5
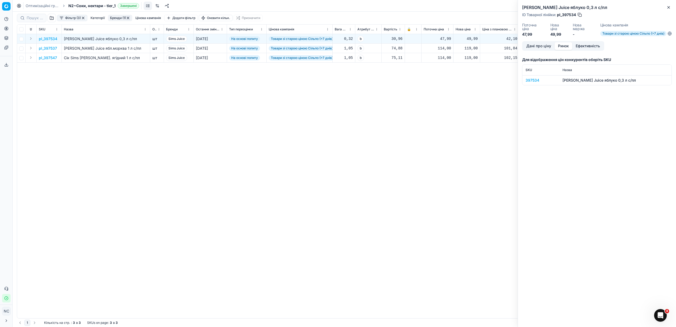
click at [562, 45] on button "Ринок" at bounding box center [563, 46] width 18 height 8
click at [531, 79] on div "397534" at bounding box center [540, 80] width 31 height 5
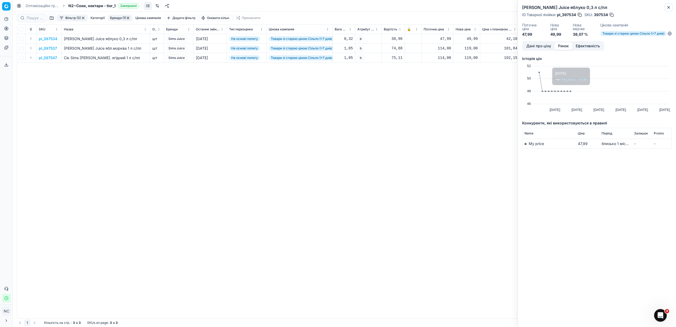
click at [668, 8] on icon "button" at bounding box center [668, 7] width 4 height 4
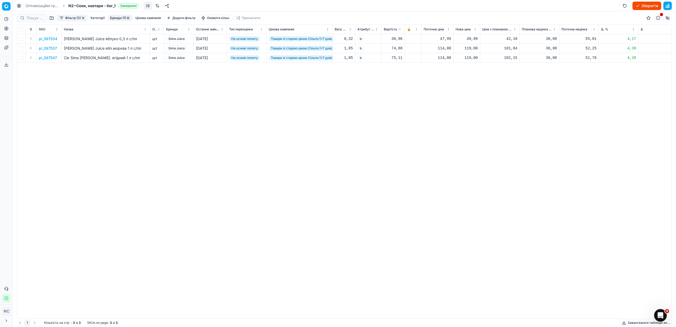
click at [46, 49] on p "pl_397537" at bounding box center [48, 48] width 18 height 5
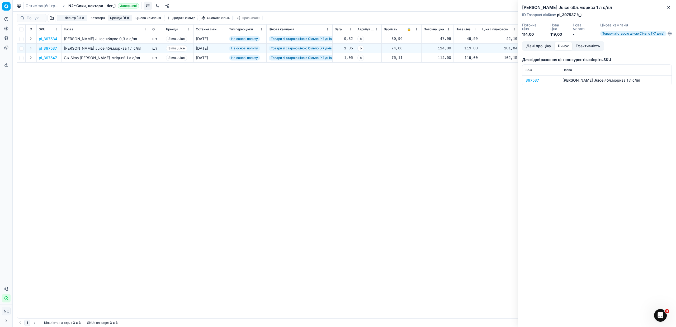
click at [567, 44] on button "Ринок" at bounding box center [563, 46] width 18 height 8
click at [529, 80] on div "397537" at bounding box center [540, 80] width 31 height 5
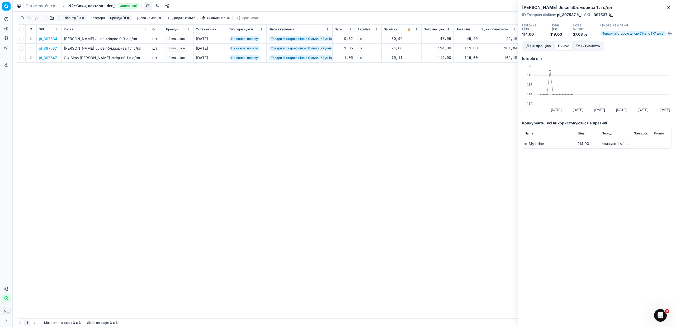
click at [536, 144] on span "My price" at bounding box center [535, 143] width 15 height 4
click at [668, 6] on icon "button" at bounding box center [668, 7] width 4 height 4
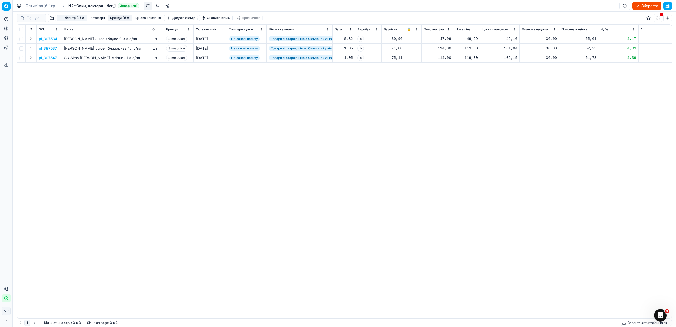
click at [53, 50] on p "pl_397537" at bounding box center [48, 48] width 18 height 5
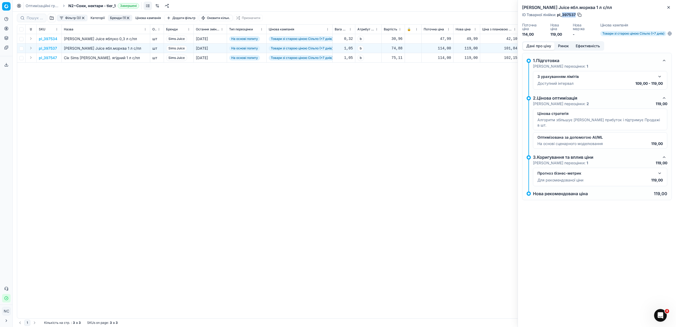
drag, startPoint x: 562, startPoint y: 13, endPoint x: 575, endPoint y: 15, distance: 13.2
click at [575, 15] on span "pl_397537" at bounding box center [566, 14] width 19 height 5
copy span "397537"
click at [671, 9] on button "Close" at bounding box center [668, 7] width 6 height 6
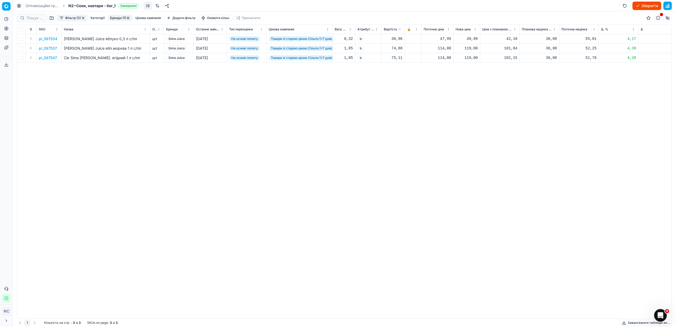
click at [117, 18] on button "Бренди (1)" at bounding box center [120, 18] width 24 height 6
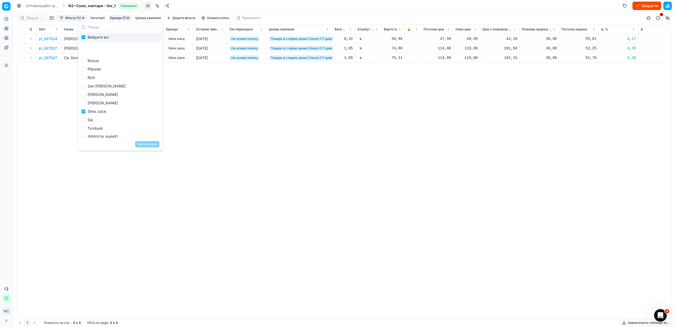
scroll to position [119, 0]
click at [103, 99] on div "Sims Juice" at bounding box center [120, 98] width 82 height 8
checkbox input "false"
click at [94, 109] on div "Sis" at bounding box center [120, 106] width 82 height 8
checkbox input "true"
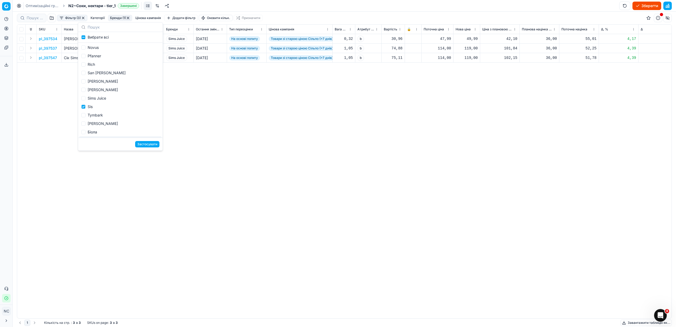
click at [141, 145] on button "Застосувати" at bounding box center [147, 144] width 24 height 6
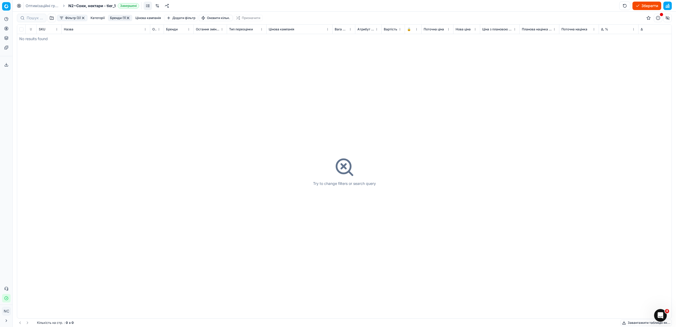
click at [116, 19] on button "Бренди (1)" at bounding box center [120, 18] width 24 height 6
click at [98, 107] on div "Sis" at bounding box center [120, 106] width 82 height 8
checkbox input "false"
click at [100, 114] on div "Tymbark" at bounding box center [120, 115] width 82 height 8
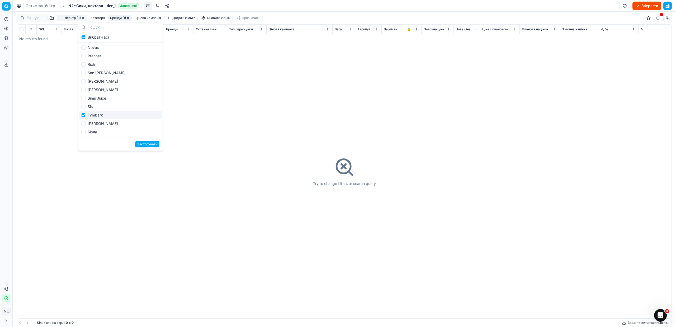
checkbox input "true"
click at [146, 144] on button "Застосувати" at bounding box center [147, 144] width 24 height 6
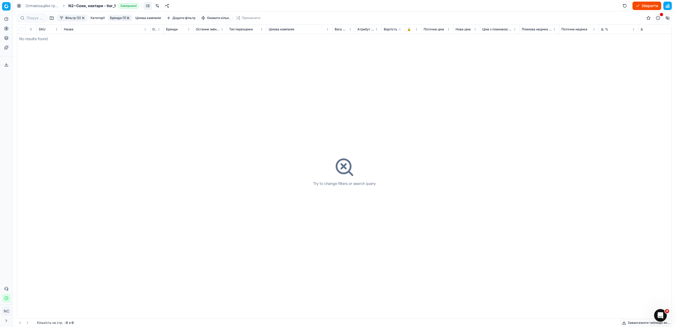
click at [113, 17] on button "Бренди (1)" at bounding box center [120, 18] width 24 height 6
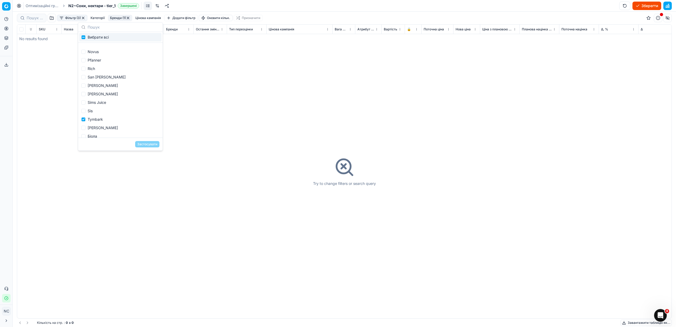
scroll to position [119, 0]
click at [98, 114] on div "Tymbark" at bounding box center [120, 115] width 82 height 8
checkbox input "false"
click at [92, 125] on div "[PERSON_NAME]" at bounding box center [120, 123] width 82 height 8
checkbox input "true"
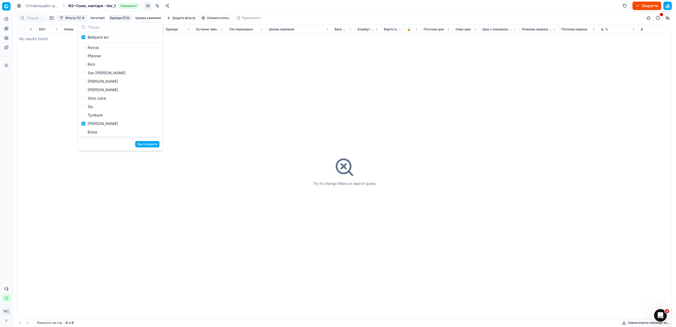
click at [144, 145] on button "Застосувати" at bounding box center [147, 144] width 24 height 6
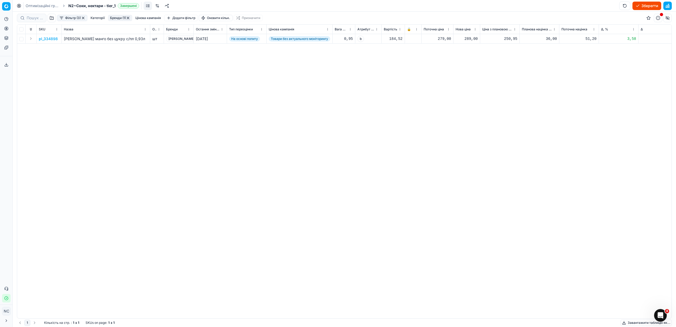
click at [53, 38] on p "pl_334898" at bounding box center [48, 38] width 19 height 5
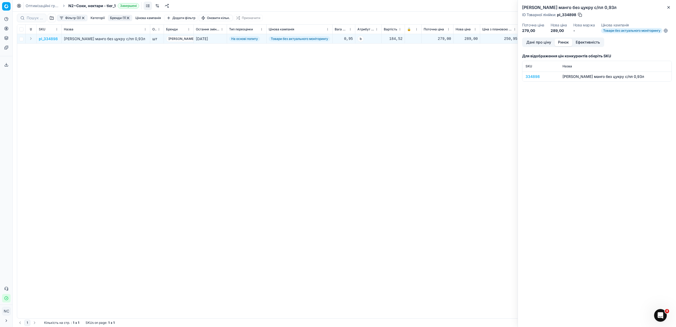
click at [562, 43] on button "Ринок" at bounding box center [563, 43] width 18 height 8
click at [532, 75] on div "334898" at bounding box center [540, 76] width 31 height 5
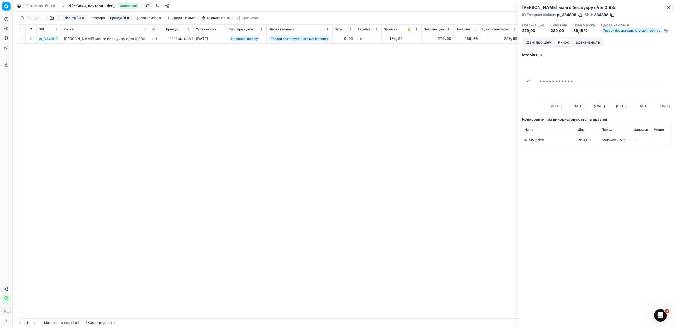
click at [670, 9] on icon "button" at bounding box center [668, 7] width 4 height 4
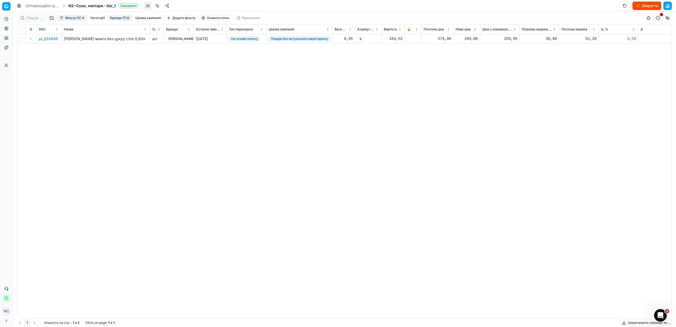
click at [50, 39] on p "pl_334898" at bounding box center [48, 38] width 19 height 5
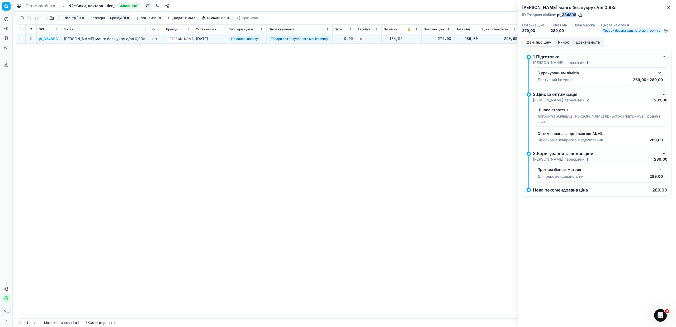
drag, startPoint x: 568, startPoint y: 15, endPoint x: 576, endPoint y: 16, distance: 7.7
click at [576, 16] on span "pl_334898" at bounding box center [566, 14] width 19 height 5
copy span "334898"
click at [668, 7] on icon "button" at bounding box center [668, 7] width 4 height 4
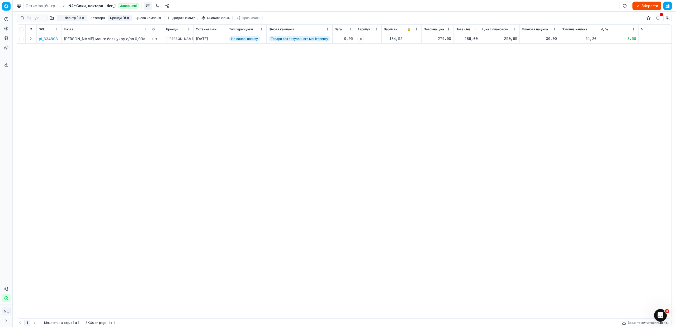
click at [112, 16] on button "Бренди (1)" at bounding box center [120, 18] width 24 height 6
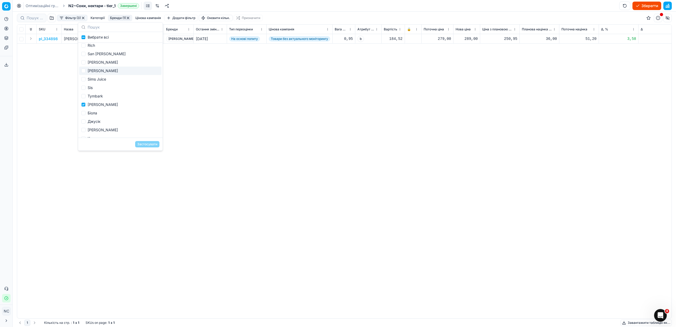
scroll to position [158, 0]
click at [93, 83] on div "[PERSON_NAME]" at bounding box center [120, 84] width 82 height 8
checkbox input "false"
click at [98, 94] on div "Біола" at bounding box center [120, 92] width 82 height 8
checkbox input "true"
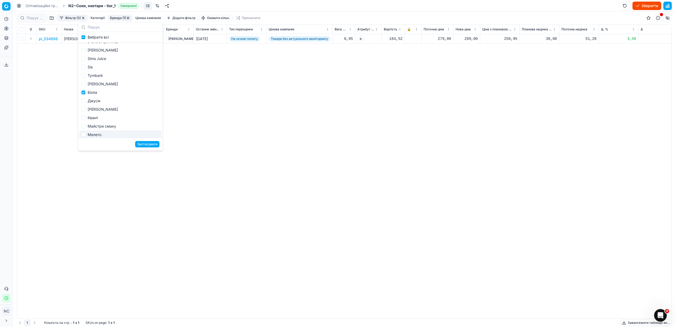
click at [141, 146] on button "Застосувати" at bounding box center [147, 144] width 24 height 6
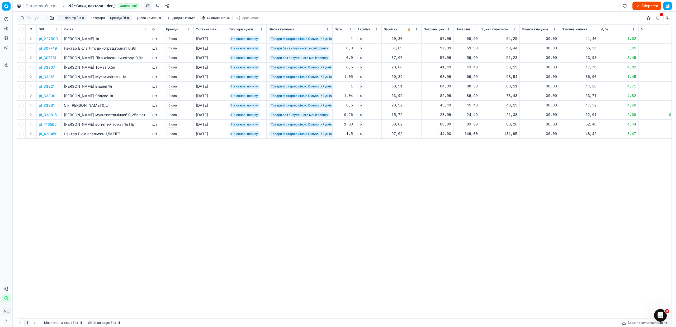
click at [116, 18] on button "Бренди (1)" at bounding box center [120, 18] width 24 height 6
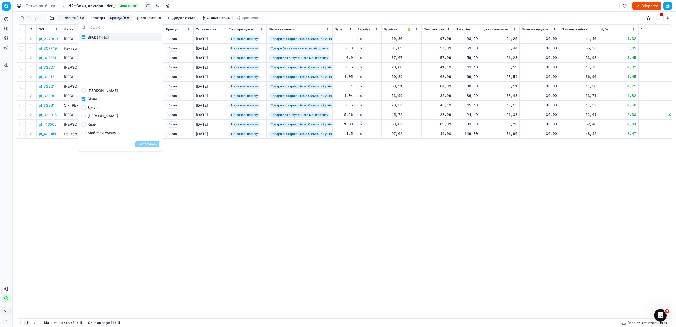
scroll to position [198, 0]
click at [95, 53] on div "Біола" at bounding box center [120, 53] width 82 height 8
checkbox input "false"
click at [99, 61] on div "Джусік" at bounding box center [120, 61] width 82 height 8
checkbox input "true"
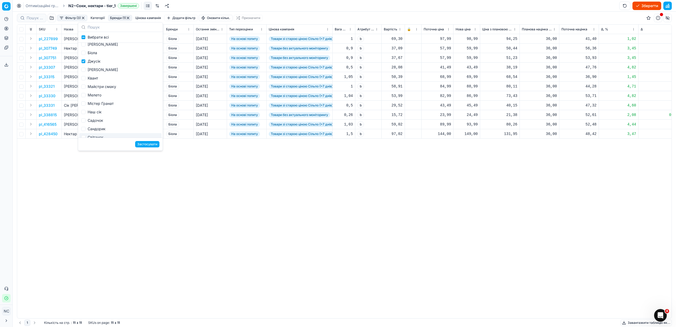
click at [147, 142] on button "Застосувати" at bounding box center [147, 144] width 24 height 6
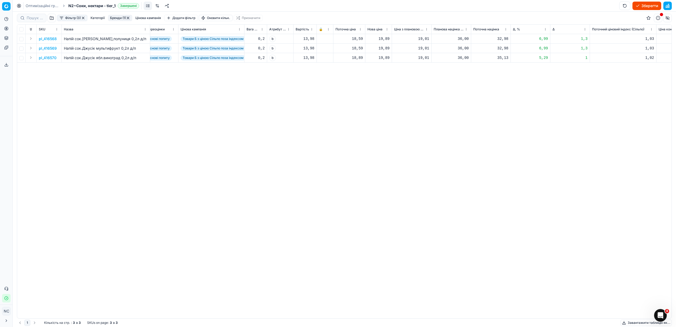
scroll to position [0, 158]
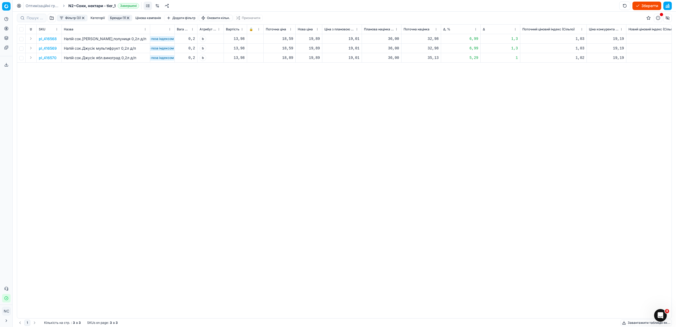
click at [53, 39] on p "pl_416568" at bounding box center [48, 38] width 18 height 5
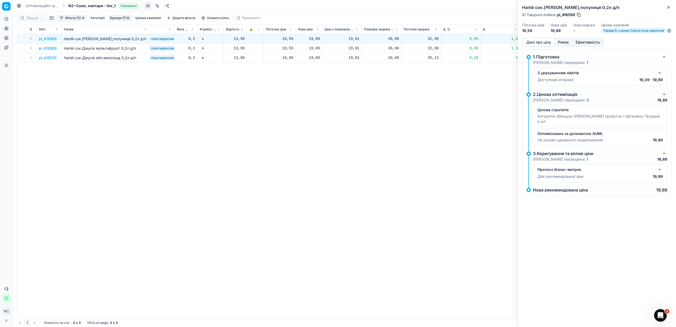
click at [560, 46] on button "Ринок" at bounding box center [563, 43] width 18 height 8
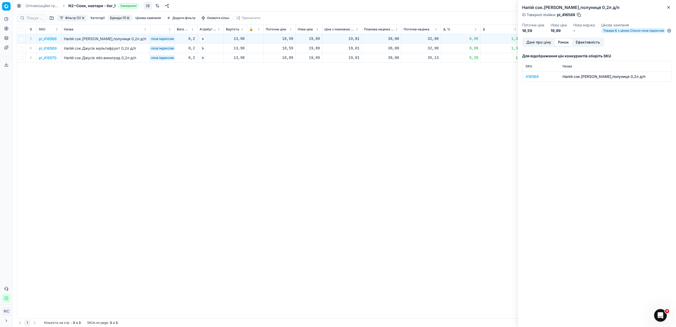
click at [530, 79] on div "416568" at bounding box center [540, 76] width 31 height 5
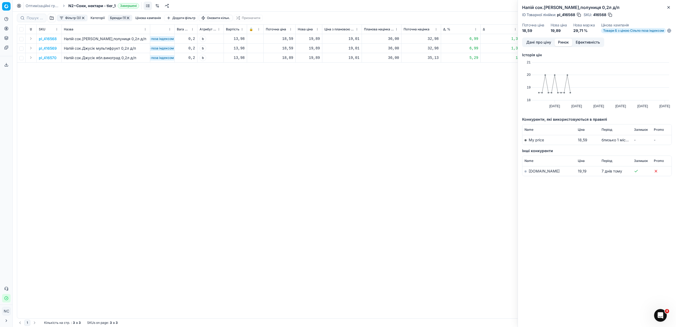
click at [530, 173] on link "[DOMAIN_NAME]" at bounding box center [543, 171] width 31 height 4
click at [541, 45] on button "Дані про ціну" at bounding box center [539, 43] width 32 height 8
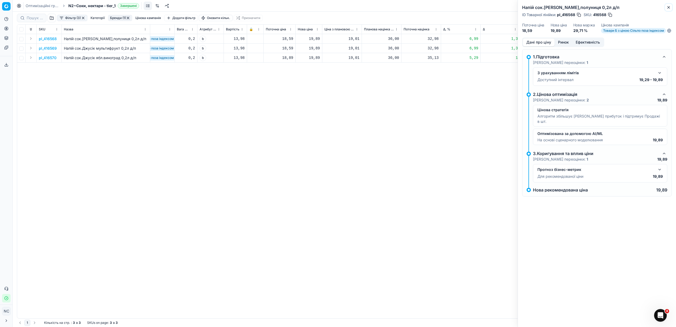
drag, startPoint x: 669, startPoint y: 6, endPoint x: 282, endPoint y: 81, distance: 394.6
click at [373, 111] on body "Pricing platform Аналітика Цінова оптимізація Асортимент продукції Шаблони Серв…" at bounding box center [338, 163] width 676 height 327
click at [311, 39] on div "19,89" at bounding box center [309, 38] width 22 height 5
type input "18.99"
click at [366, 124] on div "pl_416568 Напій сок.[PERSON_NAME],полуниця 0,2л д/п шт Джусік [DATE] На основі …" at bounding box center [186, 176] width 654 height 284
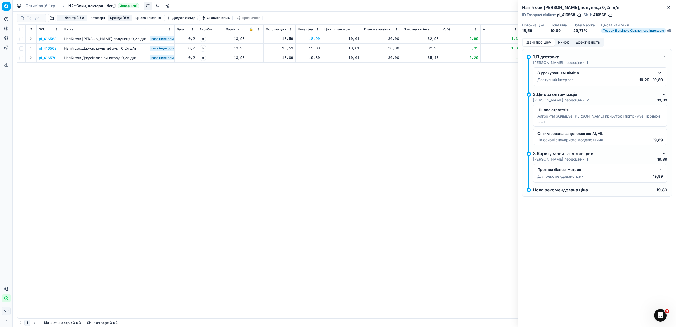
click at [312, 39] on div "18,99" at bounding box center [309, 38] width 22 height 5
type input "19.29"
click at [370, 150] on div "pl_416568 Напій сок.[PERSON_NAME],полуниця 0,2л д/п шт Джусік [DATE] На основі …" at bounding box center [186, 176] width 654 height 284
click at [317, 49] on div "19,89" at bounding box center [309, 48] width 22 height 5
type input "19.29"
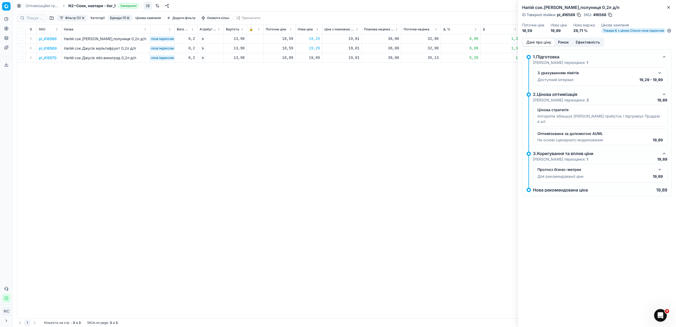
click at [313, 59] on div "19,89" at bounding box center [309, 57] width 22 height 5
type input "19.29"
click at [376, 151] on div "pl_416568 Напій сок.[PERSON_NAME],полуниця 0,2л д/п шт Джусік [DATE] На основі …" at bounding box center [186, 176] width 654 height 284
click at [671, 7] on div "Напій сок.[PERSON_NAME],полуниця 0,2л д/п ID Товарної лінійки : pl_416568 SKU :…" at bounding box center [597, 18] width 158 height 37
click at [116, 18] on button "Бренди (1)" at bounding box center [120, 18] width 24 height 6
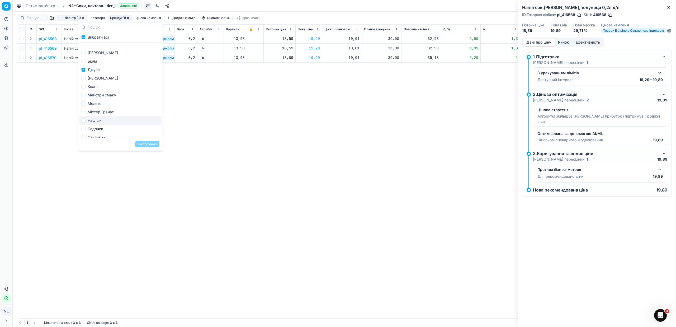
scroll to position [189, 0]
click at [93, 71] on div "Джусік" at bounding box center [120, 70] width 82 height 8
checkbox input "false"
click at [99, 79] on div "[PERSON_NAME]" at bounding box center [120, 79] width 82 height 8
checkbox input "true"
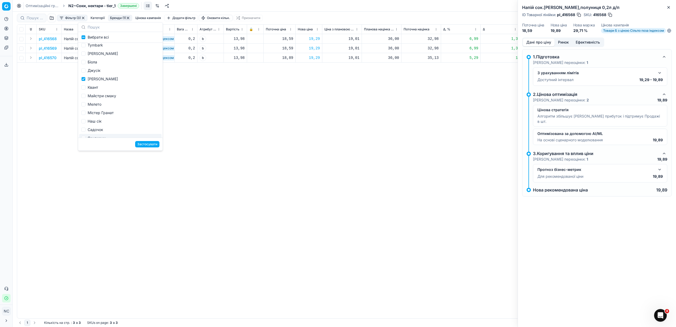
click at [145, 144] on button "Застосувати" at bounding box center [147, 144] width 24 height 6
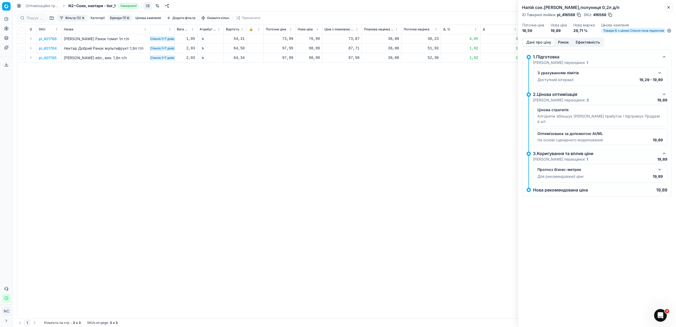
click at [670, 7] on button "Close" at bounding box center [668, 7] width 6 height 6
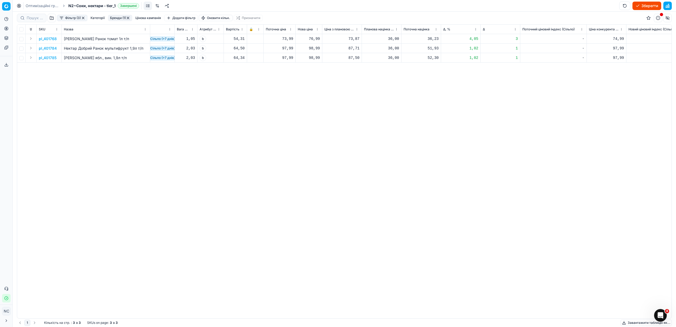
click at [46, 49] on p "pl_401784" at bounding box center [48, 48] width 18 height 5
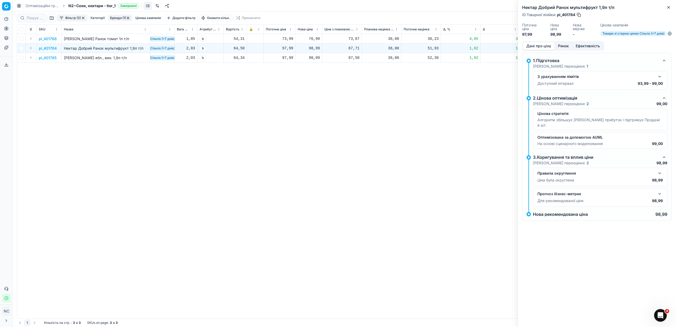
click at [568, 45] on button "Ринок" at bounding box center [563, 46] width 18 height 8
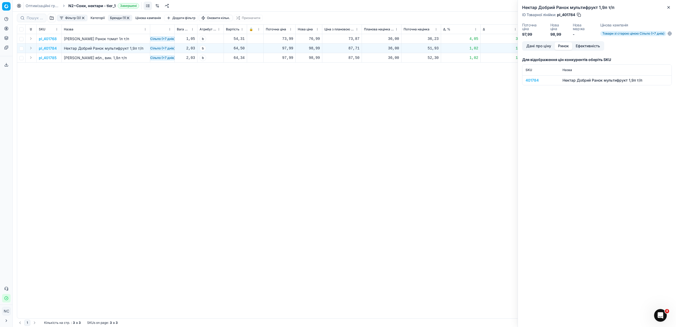
click at [532, 81] on div "401784" at bounding box center [540, 80] width 31 height 5
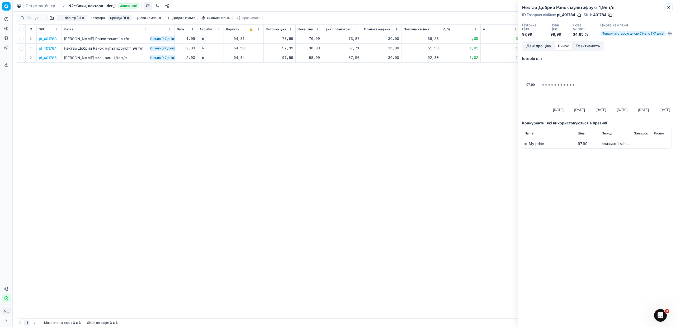
click at [670, 8] on icon "button" at bounding box center [668, 7] width 4 height 4
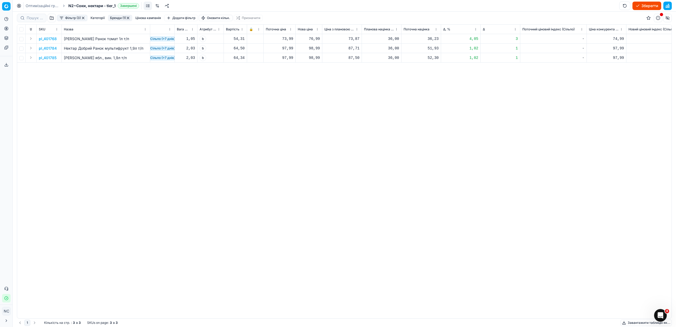
click at [121, 17] on button "Бренди (1)" at bounding box center [120, 18] width 24 height 6
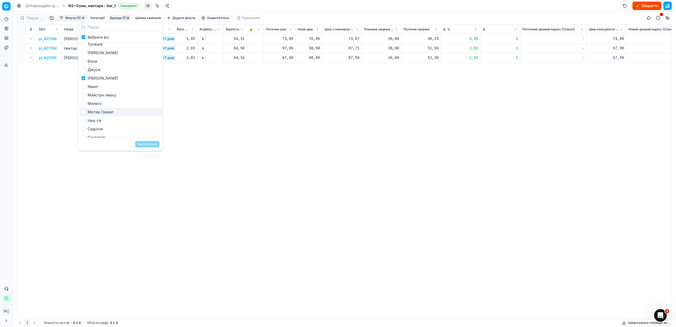
scroll to position [189, 0]
click at [97, 79] on div "[PERSON_NAME]" at bounding box center [120, 79] width 82 height 8
checkbox input "false"
click at [97, 87] on div "Квант" at bounding box center [120, 87] width 82 height 8
checkbox input "true"
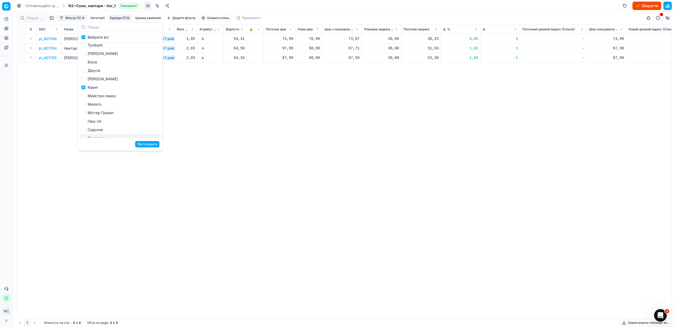
click at [144, 145] on button "Застосувати" at bounding box center [147, 144] width 24 height 6
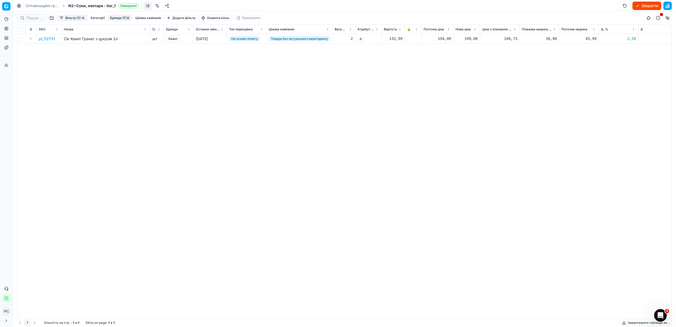
click at [48, 38] on p "pl_112731" at bounding box center [47, 38] width 16 height 5
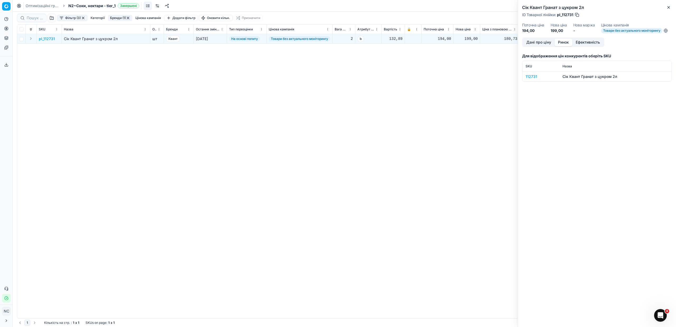
click at [565, 43] on button "Ринок" at bounding box center [563, 43] width 18 height 8
click at [532, 76] on div "112731" at bounding box center [540, 76] width 31 height 5
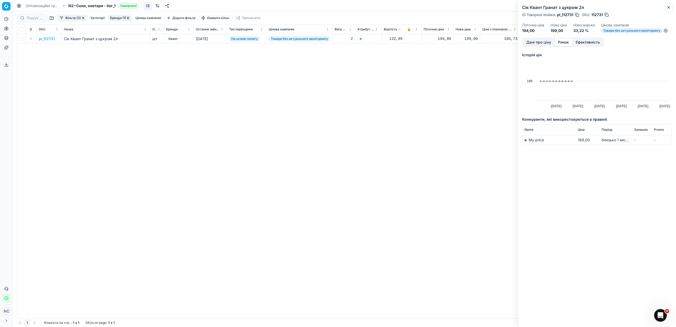
drag, startPoint x: 669, startPoint y: 7, endPoint x: 612, endPoint y: 11, distance: 57.4
click at [669, 7] on icon "button" at bounding box center [668, 7] width 4 height 4
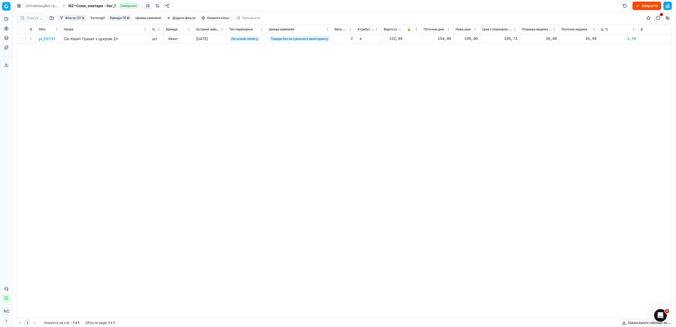
click at [118, 18] on button "Бренди (1)" at bounding box center [120, 18] width 24 height 6
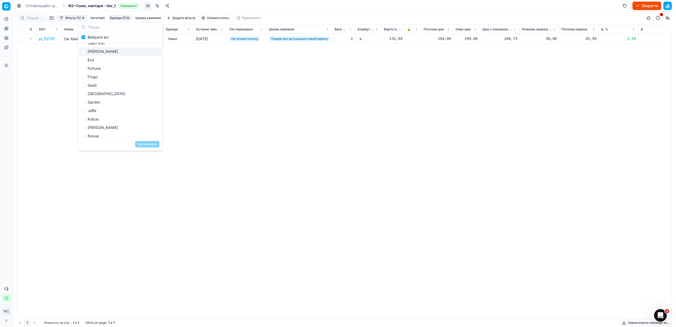
scroll to position [198, 0]
click at [96, 78] on div "Квант" at bounding box center [120, 78] width 82 height 8
checkbox input "false"
click at [102, 87] on div "Майстри смаку" at bounding box center [120, 86] width 82 height 8
checkbox input "true"
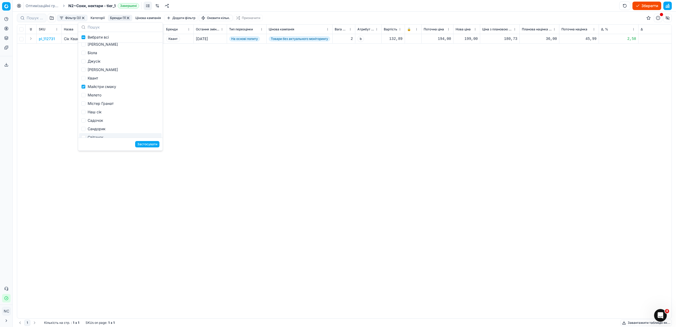
click at [142, 143] on button "Застосувати" at bounding box center [147, 144] width 24 height 6
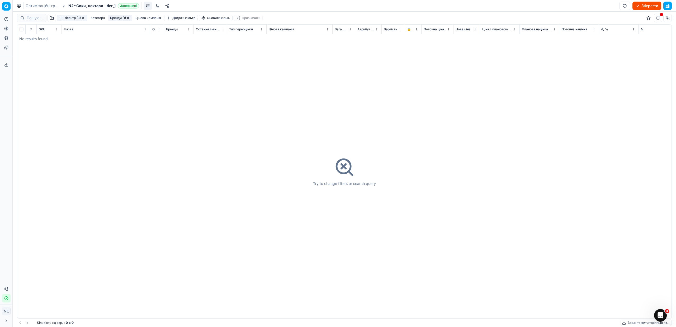
click at [117, 18] on button "Бренди (1)" at bounding box center [120, 18] width 24 height 6
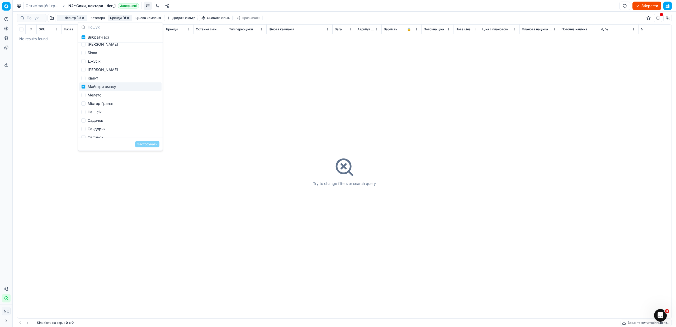
click at [108, 87] on div "Майстри смаку" at bounding box center [120, 86] width 82 height 8
checkbox input "false"
click at [99, 96] on div "Мелето" at bounding box center [120, 95] width 82 height 8
checkbox input "true"
click at [147, 144] on button "Застосувати" at bounding box center [147, 144] width 24 height 6
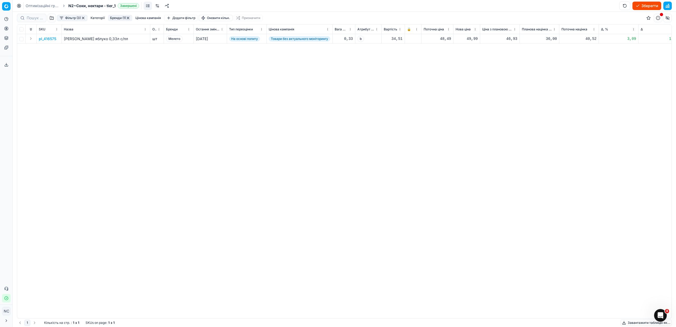
click at [49, 37] on p "pl_416575" at bounding box center [47, 38] width 17 height 5
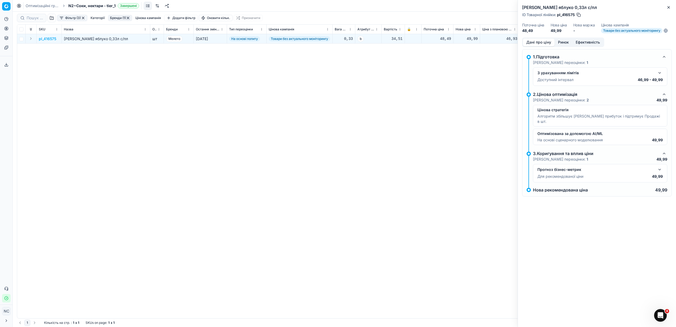
click at [562, 41] on button "Ринок" at bounding box center [563, 43] width 18 height 8
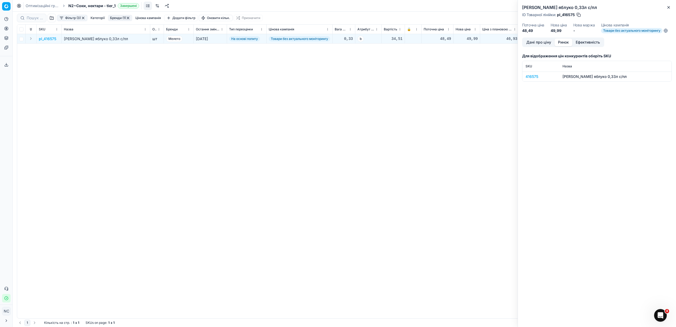
click at [532, 78] on div "416575" at bounding box center [540, 76] width 31 height 5
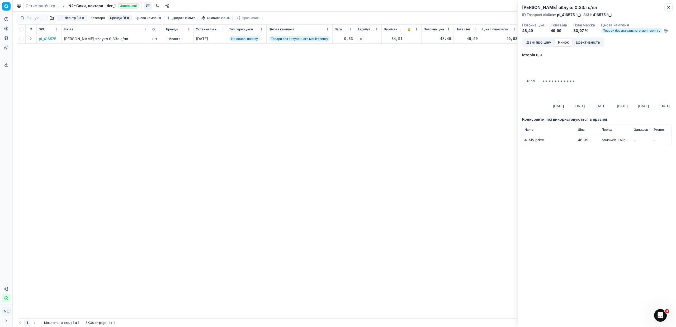
click at [669, 6] on icon "button" at bounding box center [668, 7] width 4 height 4
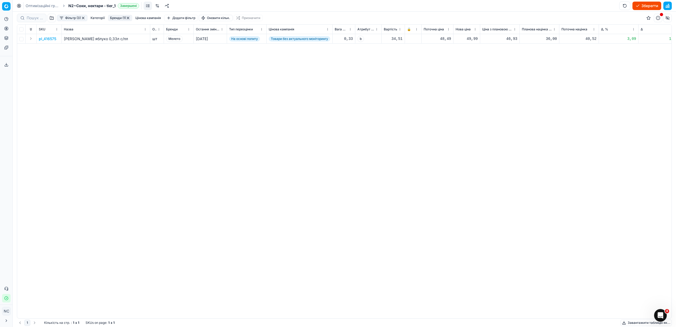
click at [115, 18] on button "Бренди (1)" at bounding box center [120, 18] width 24 height 6
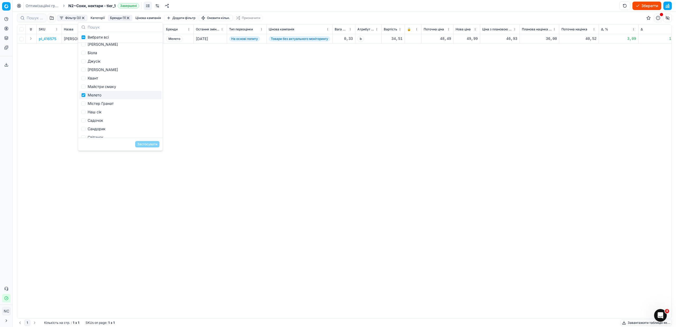
click at [98, 94] on div "Мелето" at bounding box center [120, 95] width 82 height 8
checkbox input "false"
drag, startPoint x: 106, startPoint y: 104, endPoint x: 111, endPoint y: 106, distance: 5.4
click at [106, 104] on div "Містер Гранат" at bounding box center [120, 103] width 82 height 8
checkbox input "true"
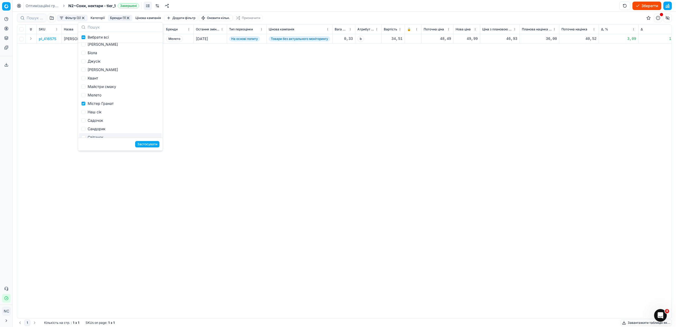
click at [143, 144] on button "Застосувати" at bounding box center [147, 144] width 24 height 6
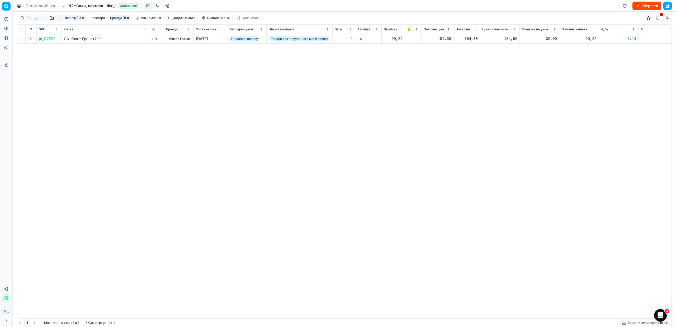
click at [120, 15] on button "Бренди (1)" at bounding box center [120, 18] width 24 height 6
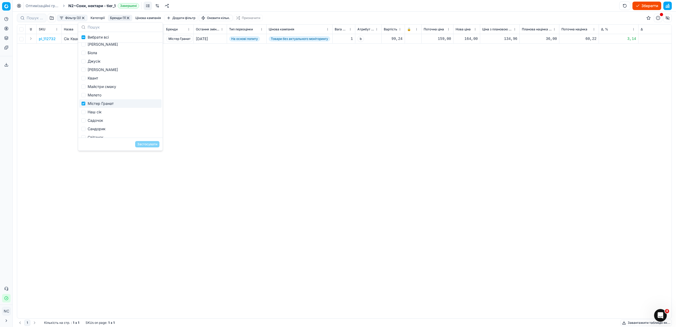
click at [101, 104] on div "Містер Гранат" at bounding box center [120, 103] width 82 height 8
checkbox input "false"
click at [100, 112] on div "Наш сік" at bounding box center [120, 112] width 82 height 8
checkbox input "true"
drag, startPoint x: 146, startPoint y: 145, endPoint x: 168, endPoint y: 147, distance: 21.3
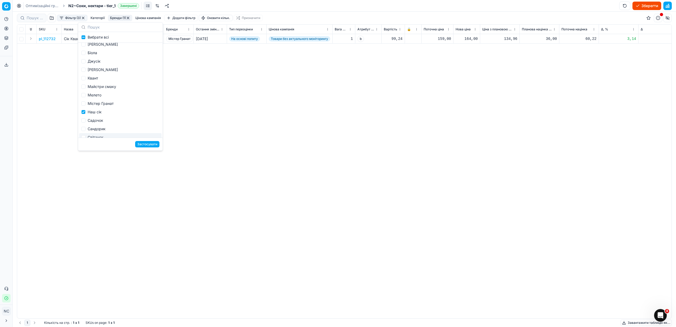
click at [146, 145] on button "Застосувати" at bounding box center [147, 144] width 24 height 6
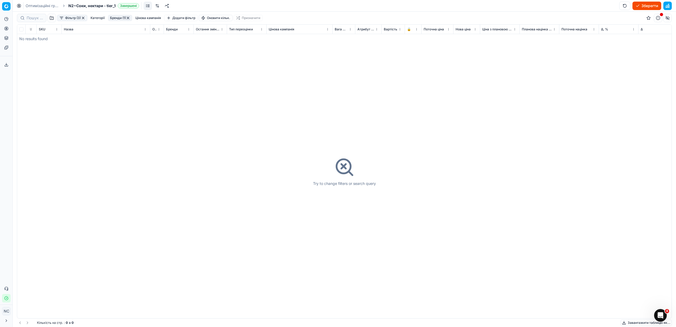
click at [115, 17] on button "Бренди (1)" at bounding box center [120, 18] width 24 height 6
click at [98, 84] on div "Наш сік" at bounding box center [120, 81] width 82 height 8
checkbox input "false"
click at [102, 90] on div "Садочок" at bounding box center [120, 90] width 82 height 8
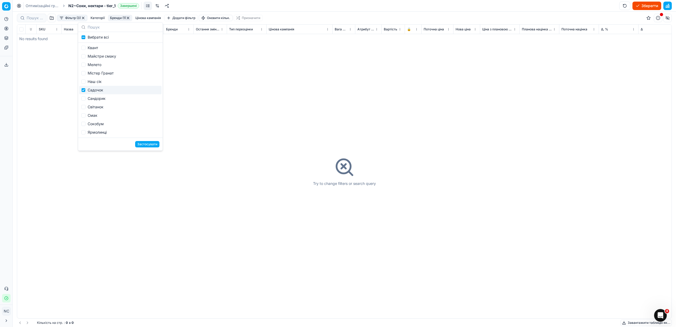
checkbox input "true"
click at [141, 145] on button "Застосувати" at bounding box center [147, 144] width 24 height 6
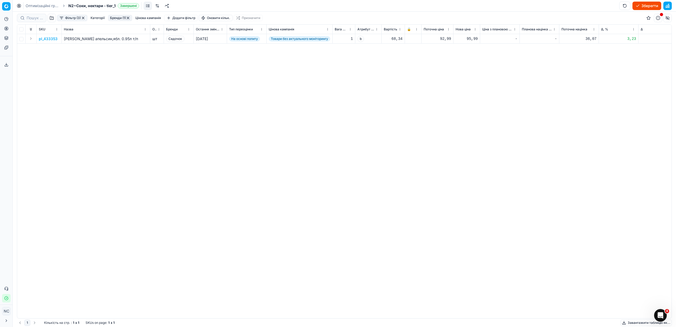
click at [116, 17] on button "Бренди (1)" at bounding box center [120, 18] width 24 height 6
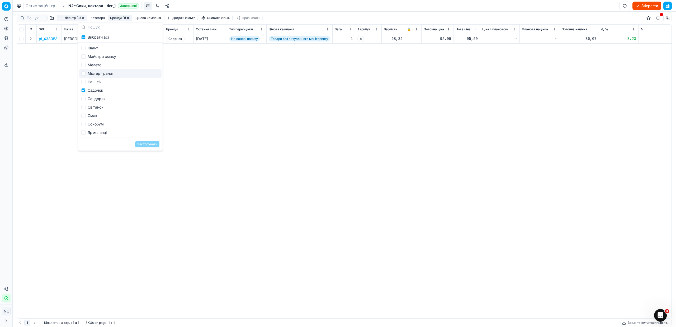
scroll to position [228, 0]
click at [114, 90] on div "Садочок" at bounding box center [120, 90] width 82 height 8
checkbox input "false"
click at [106, 101] on div "Сандорик" at bounding box center [120, 98] width 82 height 8
checkbox input "true"
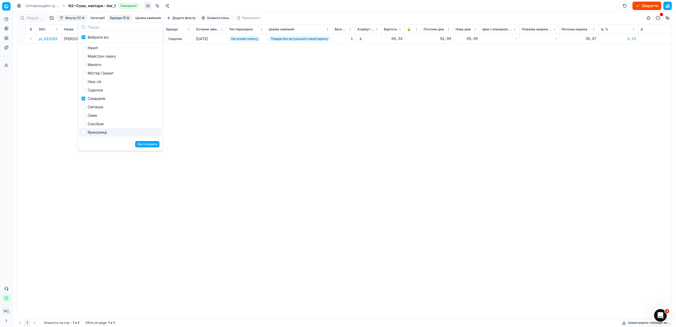
click at [149, 145] on button "Застосувати" at bounding box center [147, 144] width 24 height 6
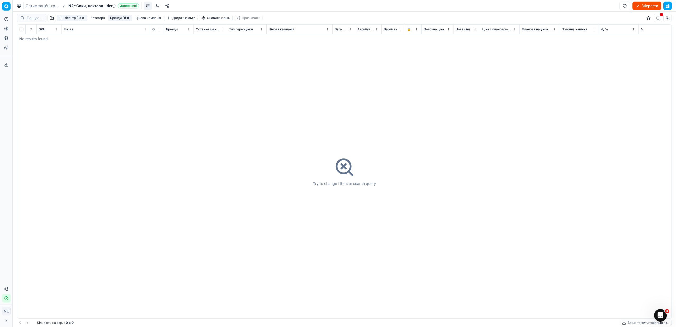
click at [115, 19] on button "Бренди (1)" at bounding box center [120, 18] width 24 height 6
click at [103, 100] on div "Сандорик" at bounding box center [120, 98] width 82 height 8
checkbox input "false"
click at [102, 107] on div "Світанок" at bounding box center [120, 107] width 82 height 8
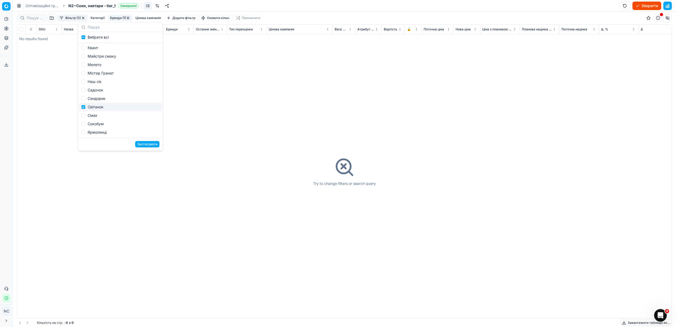
checkbox input "true"
click at [146, 144] on button "Застосувати" at bounding box center [147, 144] width 24 height 6
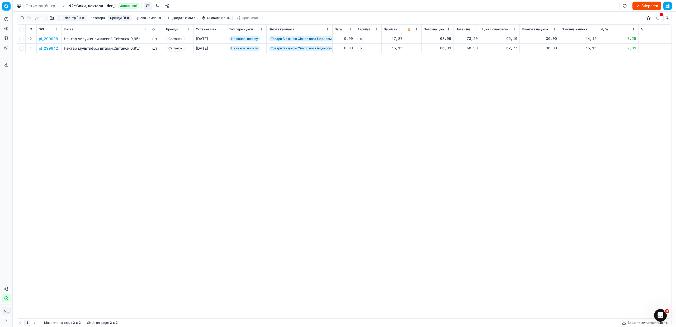
click at [47, 39] on p "pl_299938" at bounding box center [48, 38] width 19 height 5
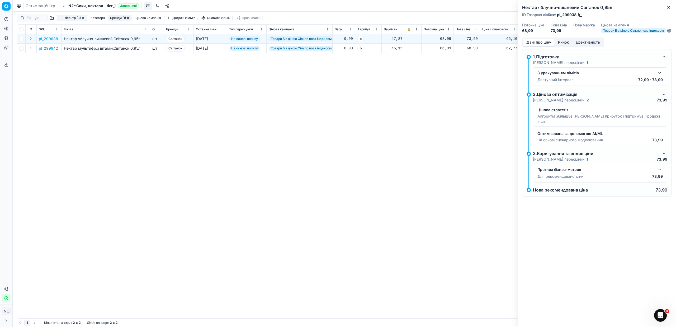
click at [561, 46] on button "Ринок" at bounding box center [563, 43] width 18 height 8
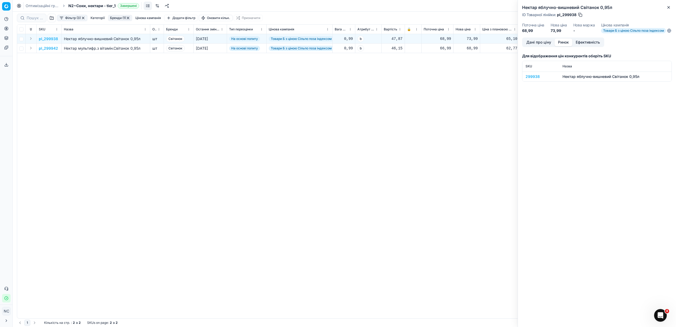
click at [531, 79] on div "299938" at bounding box center [540, 76] width 31 height 5
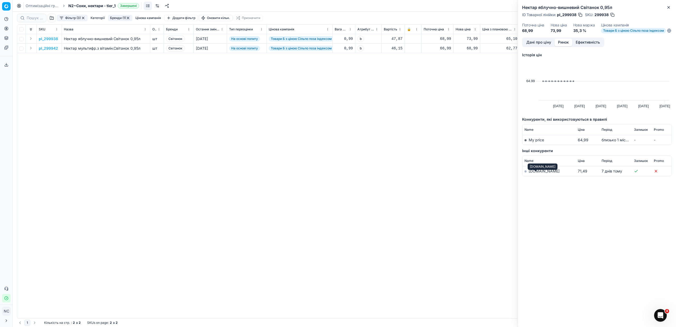
click at [539, 173] on link "[DOMAIN_NAME]" at bounding box center [543, 171] width 31 height 4
click at [669, 8] on icon "button" at bounding box center [668, 7] width 2 height 2
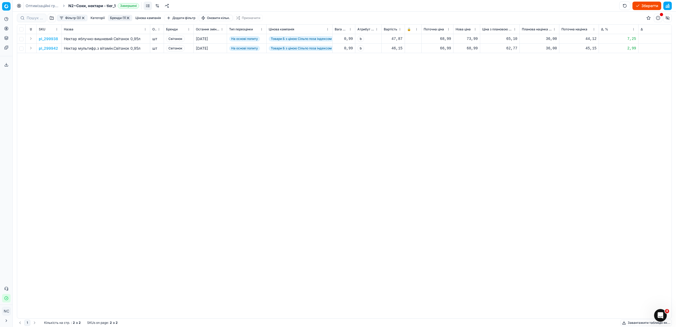
click at [53, 49] on p "pl_299942" at bounding box center [48, 48] width 19 height 5
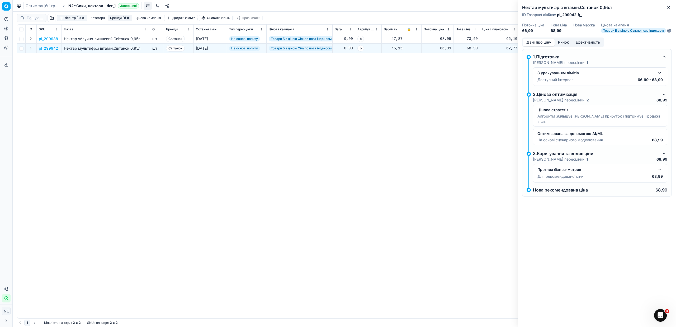
click at [564, 46] on button "Ринок" at bounding box center [563, 43] width 18 height 8
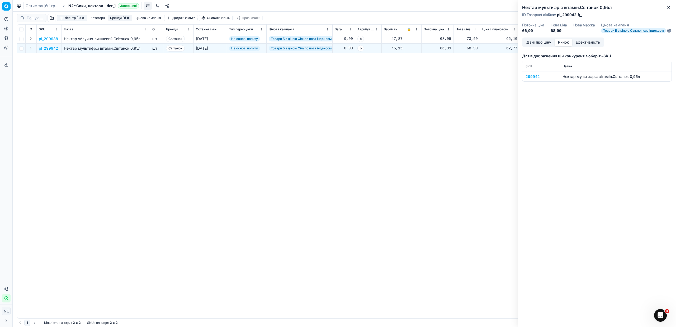
click at [535, 79] on div "299942" at bounding box center [540, 76] width 31 height 5
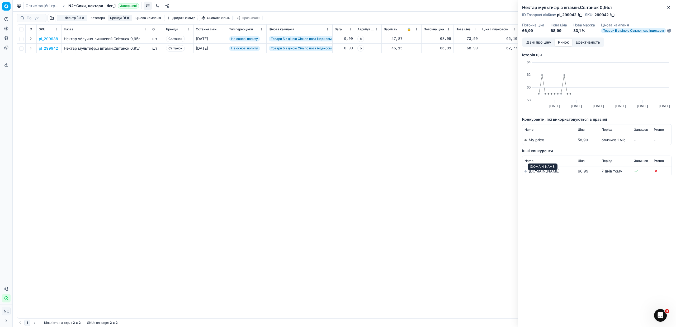
click at [538, 173] on link "[DOMAIN_NAME]" at bounding box center [543, 171] width 31 height 4
click at [611, 15] on button "button" at bounding box center [611, 14] width 5 height 5
click at [669, 8] on icon "button" at bounding box center [668, 7] width 4 height 4
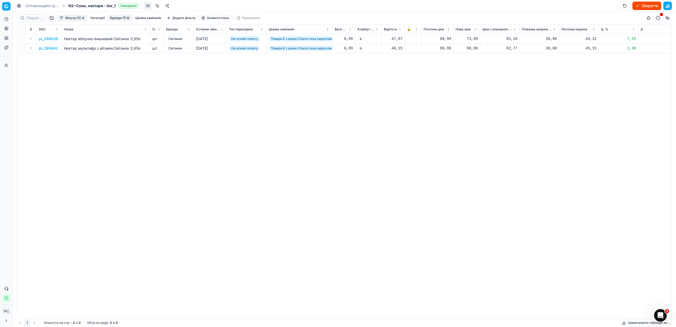
drag, startPoint x: 50, startPoint y: 39, endPoint x: 61, endPoint y: 40, distance: 11.1
click at [50, 39] on p "pl_299938" at bounding box center [48, 38] width 19 height 5
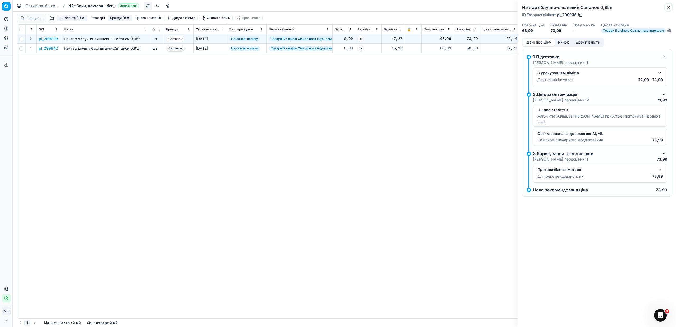
click at [668, 7] on icon "button" at bounding box center [668, 7] width 4 height 4
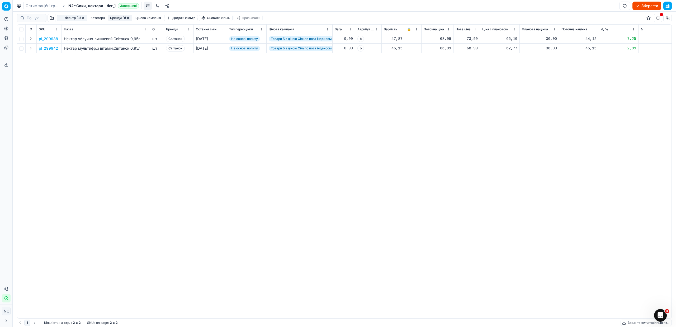
click at [471, 50] on div "68,99" at bounding box center [466, 48] width 22 height 5
type input "6"
type input "73.99"
click at [114, 18] on button "Бренди (1)" at bounding box center [120, 18] width 24 height 6
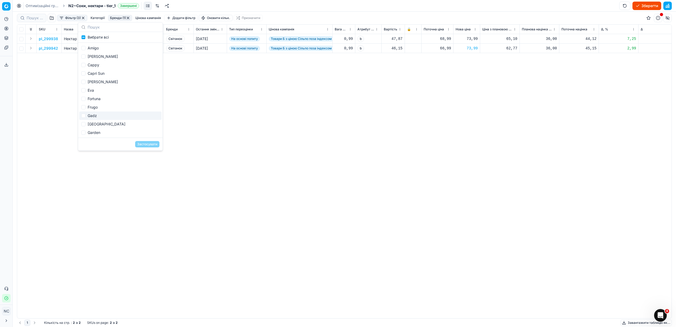
scroll to position [228, 0]
click at [104, 108] on div "Світанок" at bounding box center [120, 107] width 82 height 8
checkbox input "false"
click at [99, 116] on div "Смак" at bounding box center [120, 115] width 82 height 8
checkbox input "true"
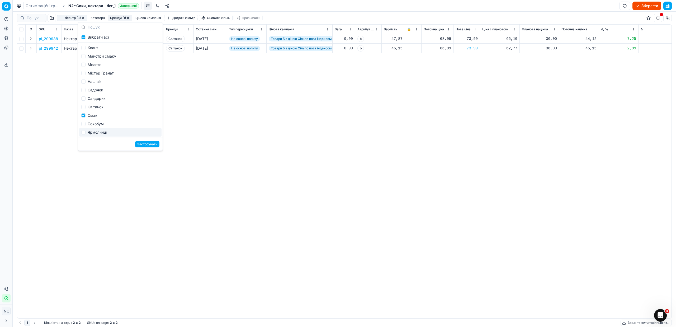
click at [142, 144] on button "Застосувати" at bounding box center [147, 144] width 24 height 6
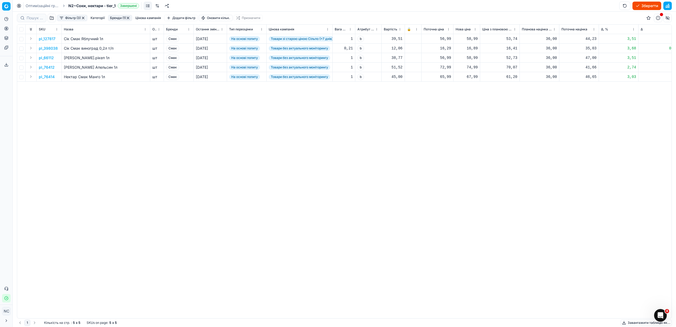
click at [51, 40] on p "pl_127817" at bounding box center [47, 38] width 17 height 5
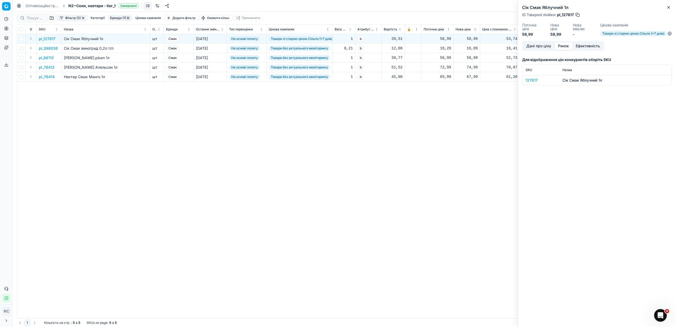
click at [562, 46] on button "Ринок" at bounding box center [563, 46] width 18 height 8
click at [534, 81] on div "127817" at bounding box center [540, 80] width 31 height 5
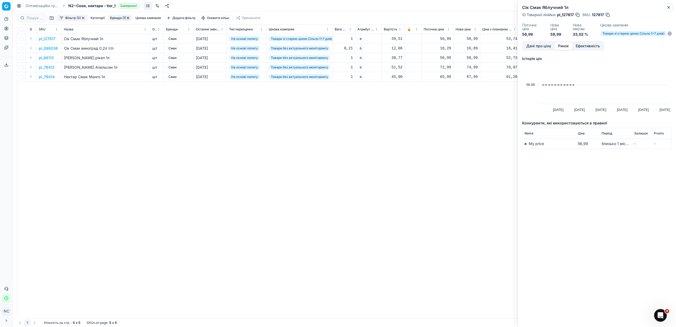
click at [670, 8] on icon "button" at bounding box center [668, 7] width 4 height 4
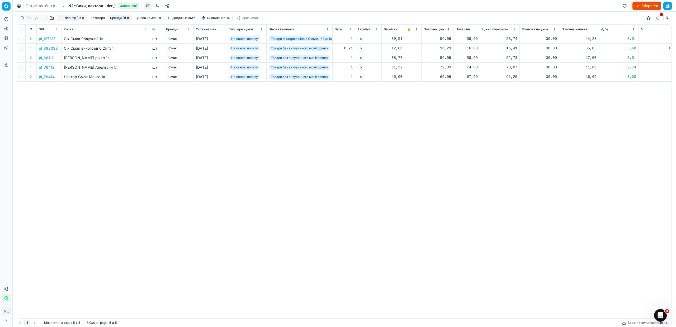
click at [112, 17] on button "Бренди (1)" at bounding box center [120, 18] width 24 height 6
click at [101, 116] on div "Смак" at bounding box center [120, 115] width 82 height 8
checkbox input "false"
click at [102, 124] on div "Сокобум" at bounding box center [120, 124] width 82 height 8
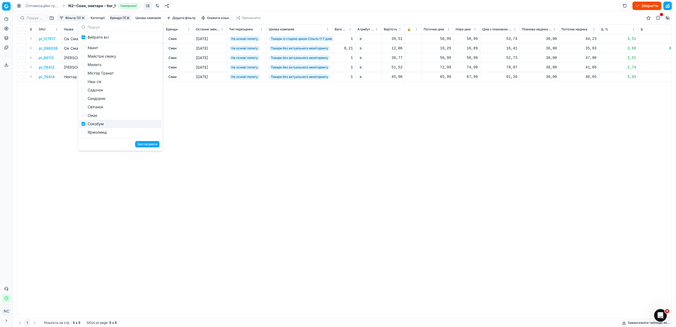
checkbox input "true"
click at [147, 143] on button "Застосувати" at bounding box center [147, 144] width 24 height 6
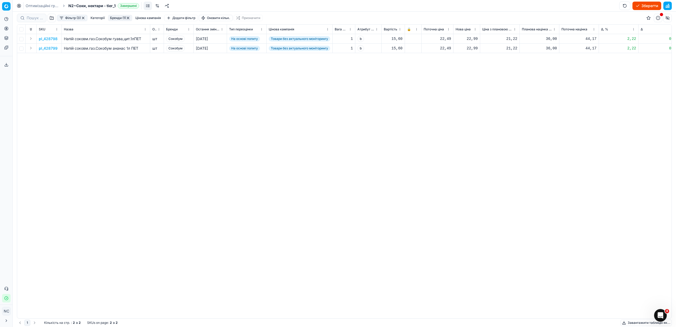
click at [50, 39] on p "pl_428798" at bounding box center [48, 38] width 19 height 5
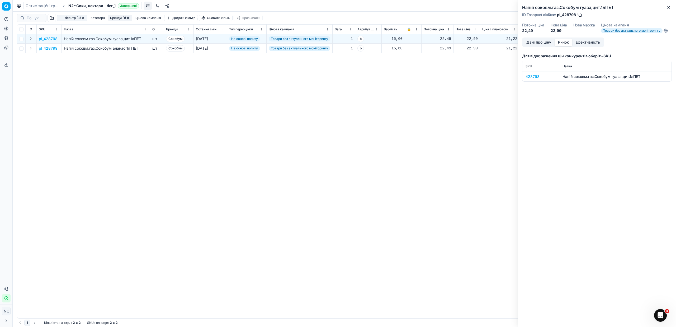
click at [566, 43] on button "Ринок" at bounding box center [563, 43] width 18 height 8
click at [535, 78] on div "428798" at bounding box center [540, 76] width 31 height 5
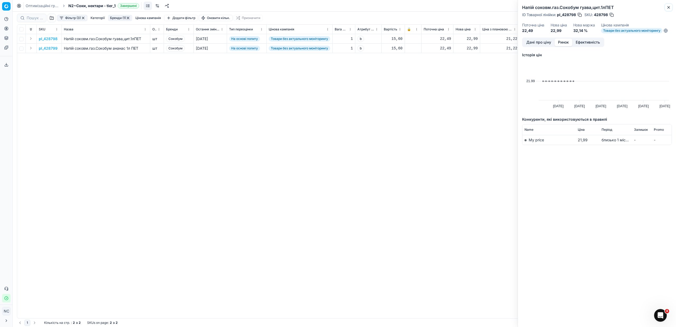
click at [668, 8] on icon "button" at bounding box center [668, 7] width 4 height 4
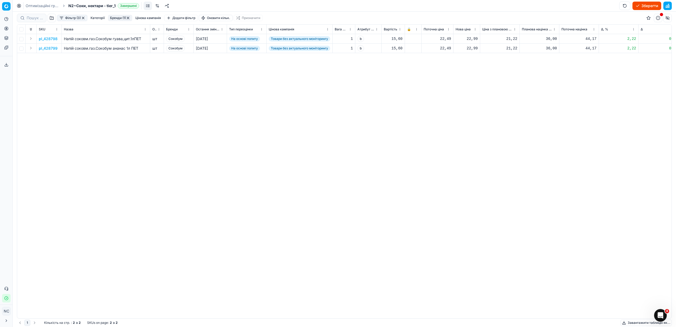
click at [115, 19] on button "Бренди (1)" at bounding box center [120, 18] width 24 height 6
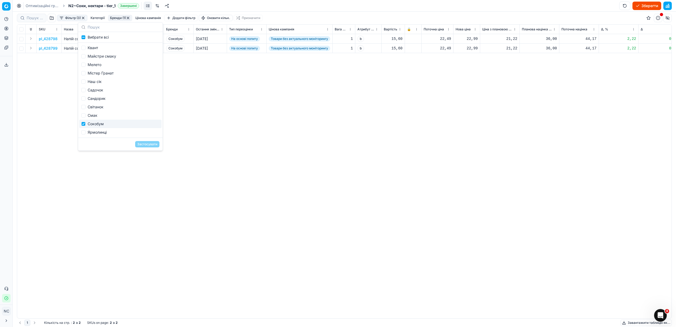
click at [108, 123] on div "Сокобум" at bounding box center [120, 124] width 82 height 8
checkbox input "false"
click at [109, 132] on div "Ярмолинці" at bounding box center [120, 132] width 82 height 8
checkbox input "true"
click at [152, 144] on button "Застосувати" at bounding box center [147, 144] width 24 height 6
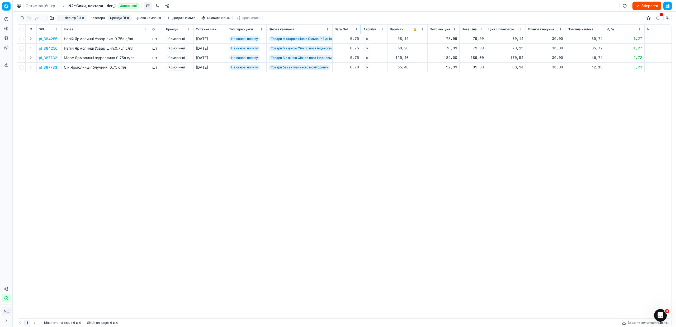
drag, startPoint x: 354, startPoint y: 29, endPoint x: 360, endPoint y: 31, distance: 6.4
click at [360, 31] on div at bounding box center [360, 29] width 1 height 9
click at [45, 67] on p "pl_387783" at bounding box center [48, 67] width 18 height 5
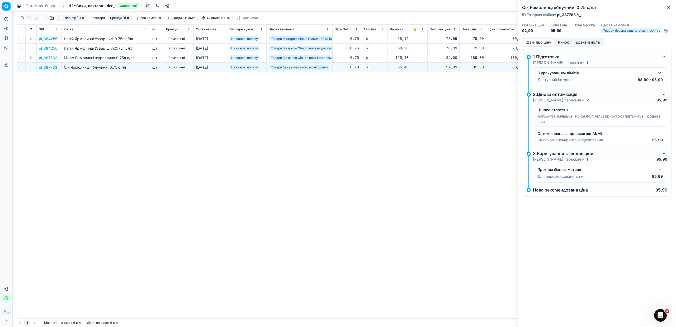
click at [559, 42] on button "Ринок" at bounding box center [563, 43] width 18 height 8
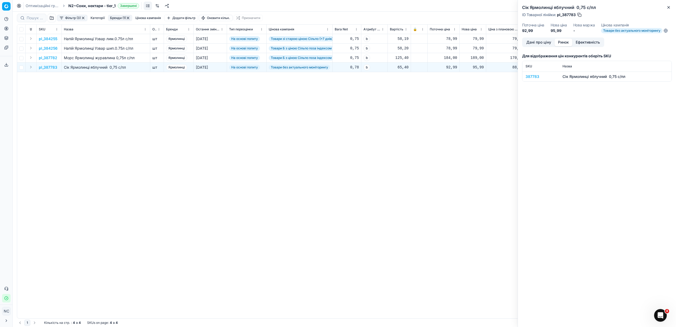
click at [532, 77] on div "387783" at bounding box center [540, 76] width 31 height 5
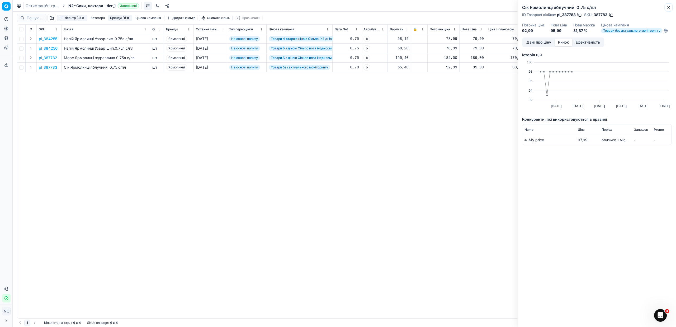
click at [669, 7] on icon "button" at bounding box center [668, 7] width 4 height 4
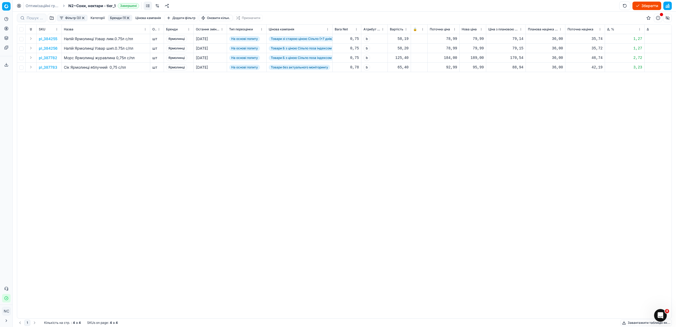
click at [116, 17] on button "Бренди (1)" at bounding box center [120, 18] width 24 height 6
click at [99, 37] on span "Вибрати всі" at bounding box center [98, 37] width 21 height 5
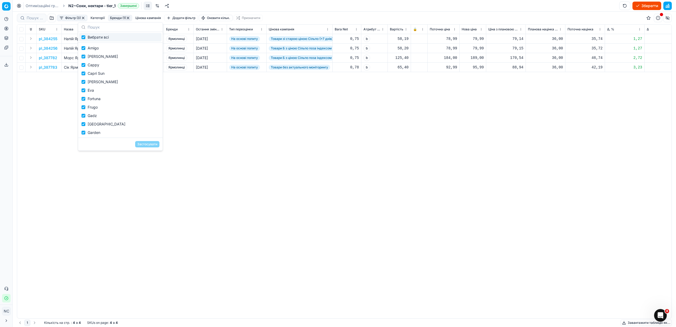
checkbox input "true"
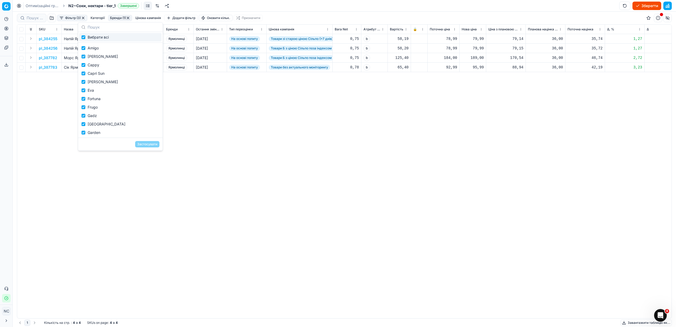
checkbox input "true"
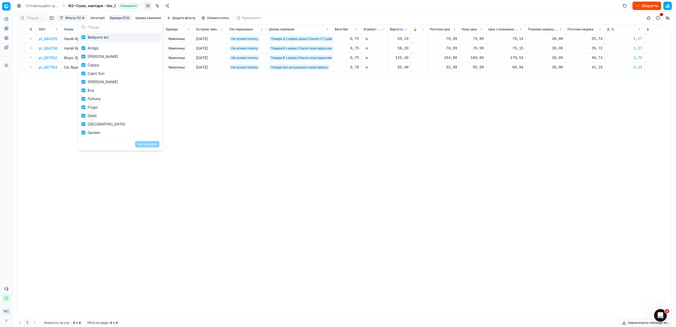
checkbox input "true"
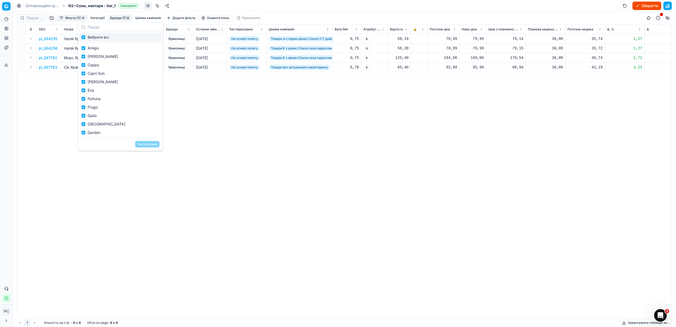
checkbox input "true"
click at [151, 145] on button "Застосувати" at bounding box center [147, 144] width 24 height 6
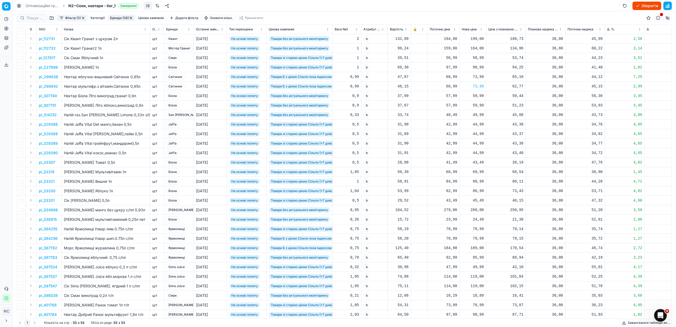
click at [131, 17] on button "button" at bounding box center [131, 18] width 4 height 4
click at [60, 19] on button "Фільтр (2)" at bounding box center [72, 18] width 30 height 6
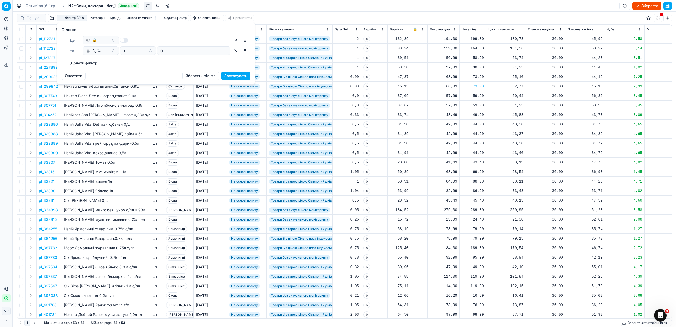
click at [52, 19] on html "Pricing platform Аналітика Цінова оптимізація Асортимент продукції Шаблони Серв…" at bounding box center [338, 163] width 676 height 327
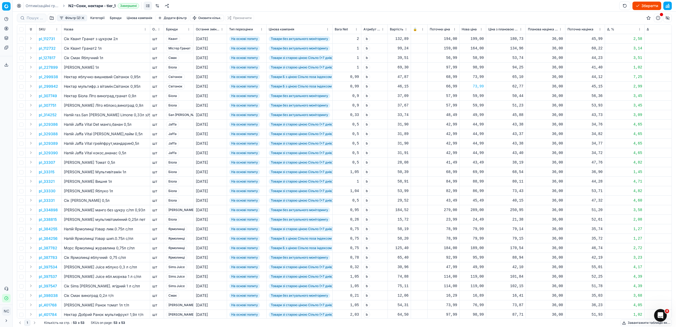
click at [83, 17] on button "button" at bounding box center [83, 18] width 4 height 4
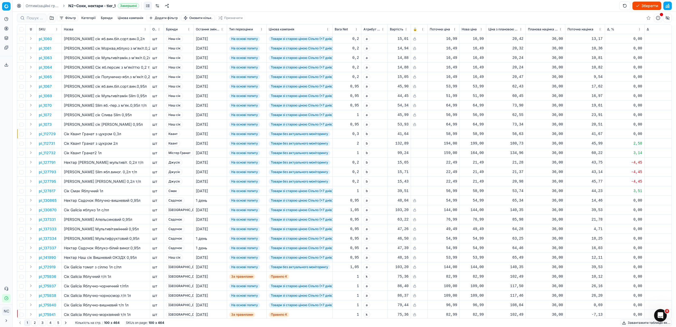
click at [50, 18] on button "button" at bounding box center [51, 18] width 8 height 8
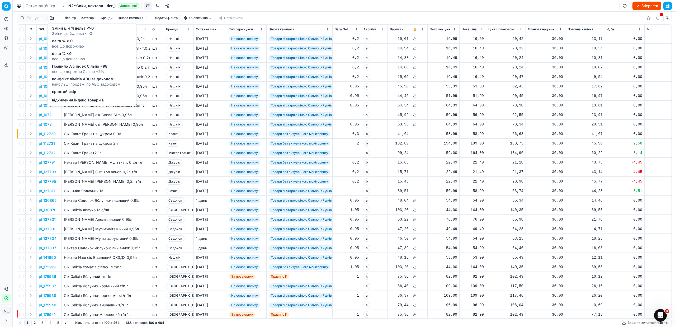
click at [73, 56] on span "все що дешевшаэ" at bounding box center [68, 58] width 33 height 5
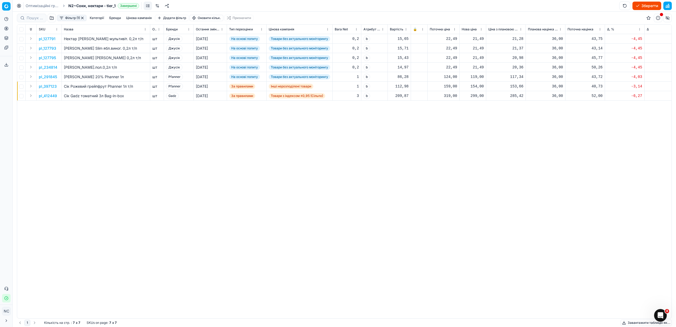
click at [52, 16] on button "button" at bounding box center [51, 18] width 8 height 8
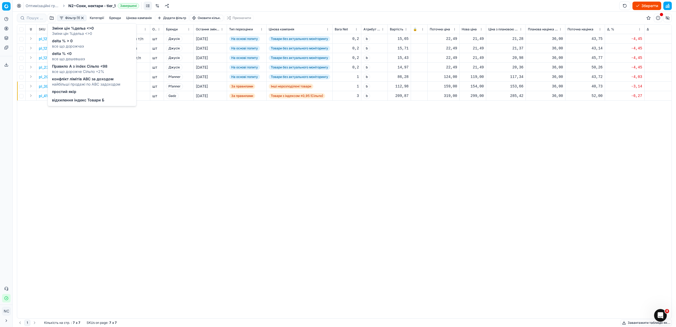
click at [77, 56] on span "все що дешевшаэ" at bounding box center [68, 58] width 33 height 5
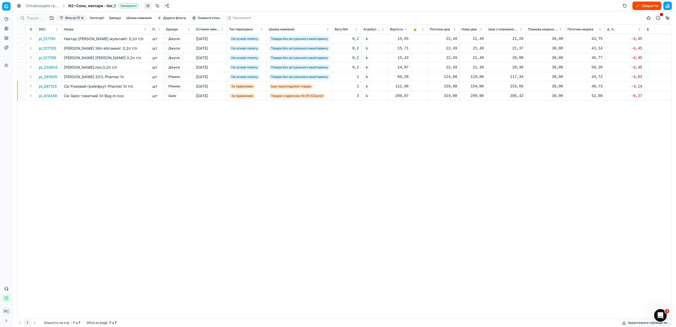
click at [82, 18] on button "button" at bounding box center [82, 18] width 4 height 4
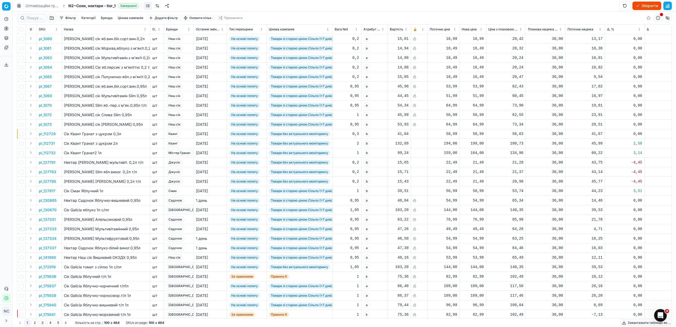
click at [48, 18] on button "button" at bounding box center [51, 18] width 8 height 8
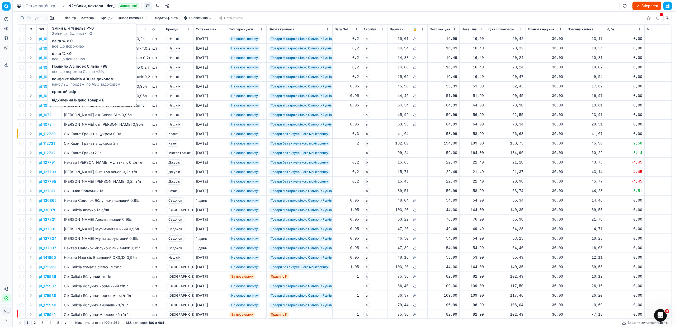
click at [70, 56] on span "delta % <0" at bounding box center [68, 53] width 33 height 5
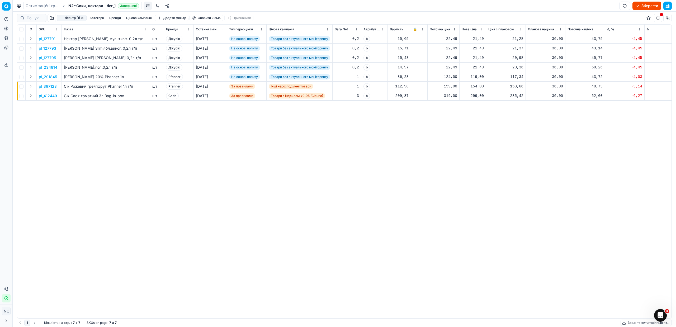
click at [70, 17] on button "Фільтр (1)" at bounding box center [72, 18] width 30 height 6
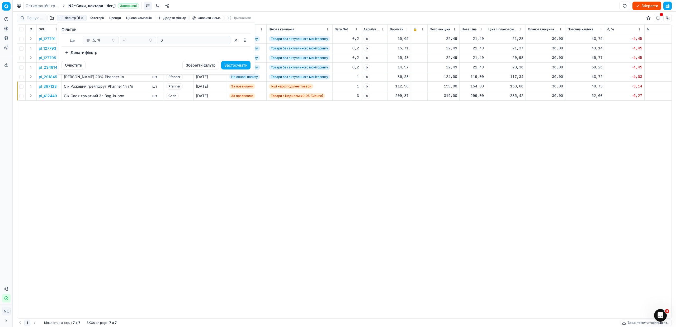
click at [69, 53] on button "Додати фільтр" at bounding box center [80, 52] width 39 height 8
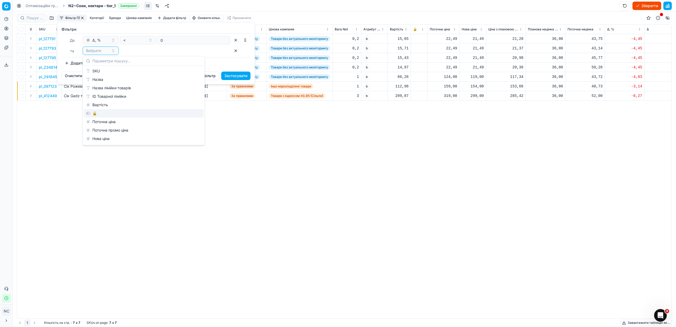
click at [109, 113] on div "🔒" at bounding box center [144, 113] width 120 height 8
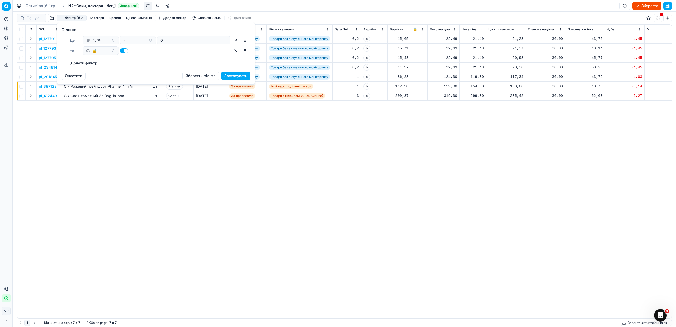
click at [121, 49] on div at bounding box center [138, 50] width 36 height 8
click at [121, 50] on button "button" at bounding box center [124, 50] width 8 height 5
checkbox input "false"
click at [231, 76] on button "Застосувати" at bounding box center [235, 75] width 29 height 8
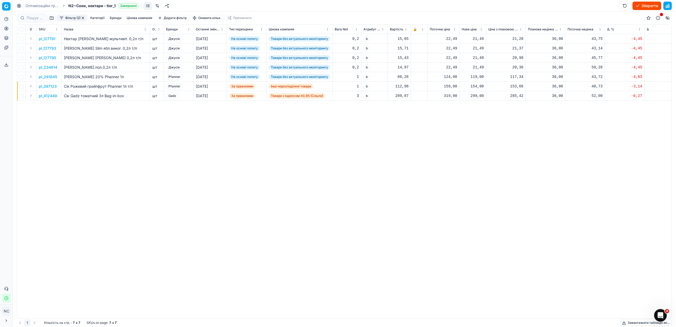
click at [135, 18] on button "Цінова кампанія" at bounding box center [140, 18] width 30 height 6
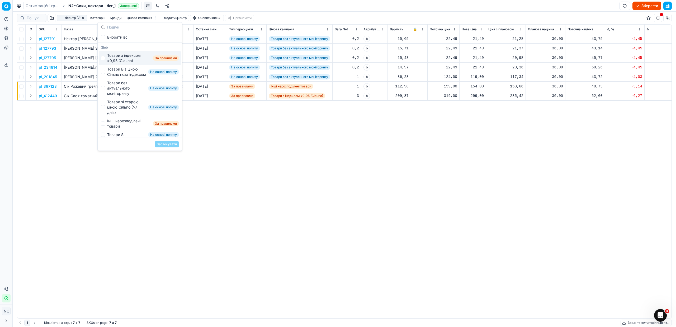
drag, startPoint x: 353, startPoint y: 193, endPoint x: 318, endPoint y: 182, distance: 36.3
click at [348, 193] on div "pl_127791 [PERSON_NAME] мультивіт. 0,2л т/п шт Джусік [DATE] На основі попиту Т…" at bounding box center [344, 176] width 654 height 284
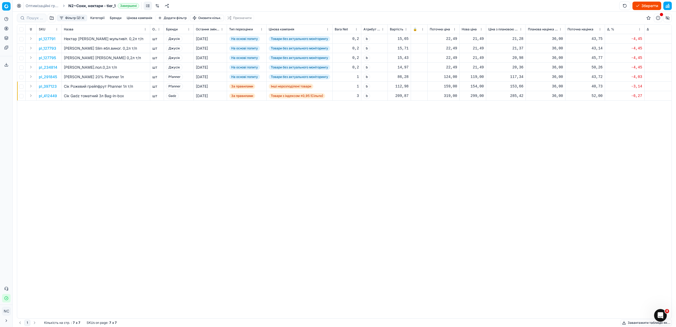
click at [117, 18] on button "Бренди" at bounding box center [116, 18] width 16 height 6
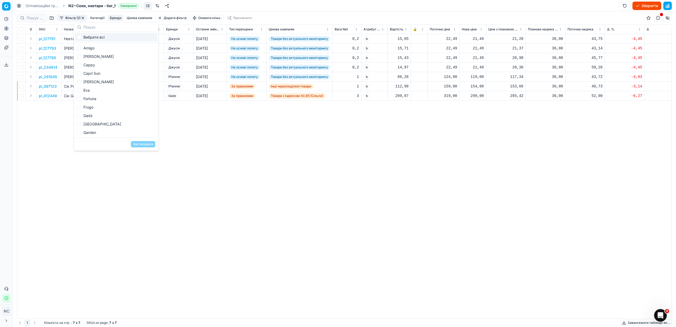
click at [268, 155] on div "pl_127791 [PERSON_NAME] мультивіт. 0,2л т/п шт Джусік [DATE] На основі попиту Т…" at bounding box center [344, 176] width 654 height 284
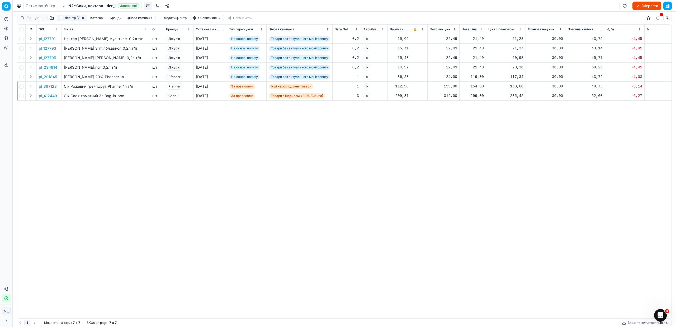
click at [84, 18] on button "button" at bounding box center [83, 18] width 4 height 4
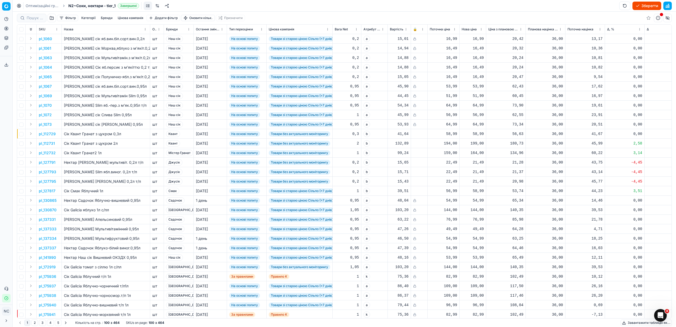
click at [50, 18] on button "button" at bounding box center [51, 18] width 8 height 8
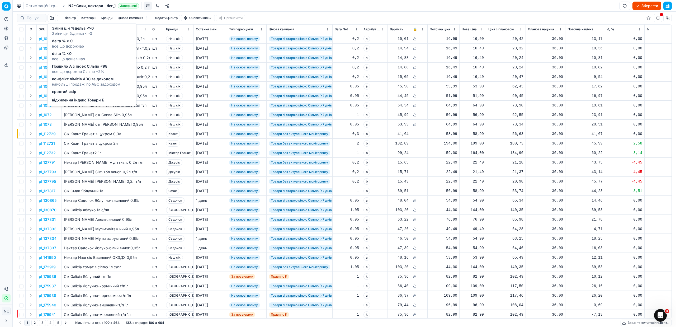
click at [77, 69] on span "все що дорожче Сільпо +2%" at bounding box center [79, 71] width 55 height 5
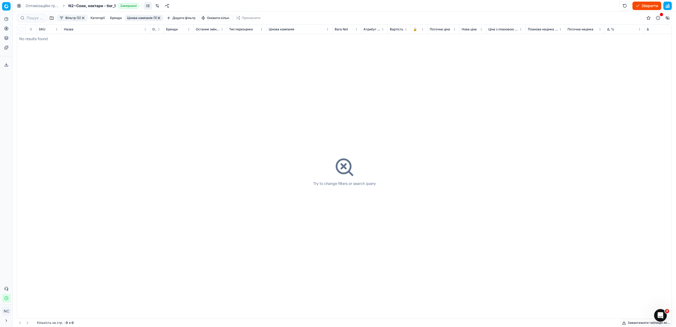
click at [84, 18] on button "button" at bounding box center [83, 18] width 4 height 4
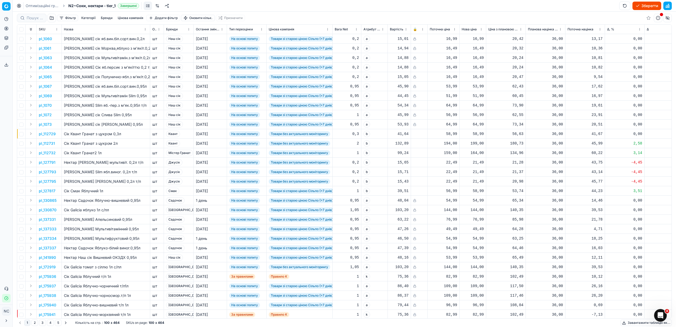
click at [51, 18] on button "button" at bounding box center [51, 18] width 8 height 8
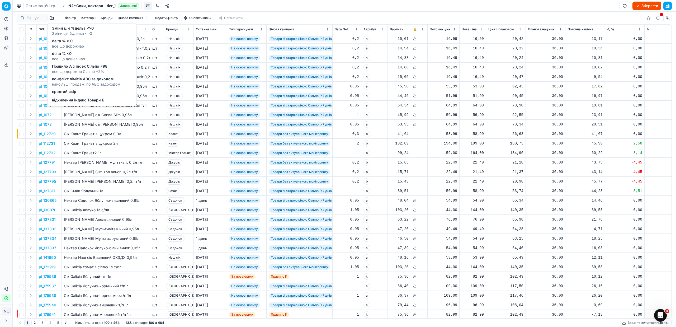
click at [80, 80] on span "конфлікт лімітів ABC за доходом" at bounding box center [86, 78] width 68 height 5
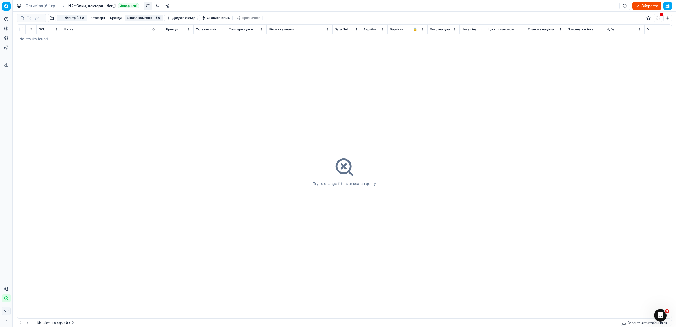
click at [83, 17] on button "button" at bounding box center [83, 18] width 4 height 4
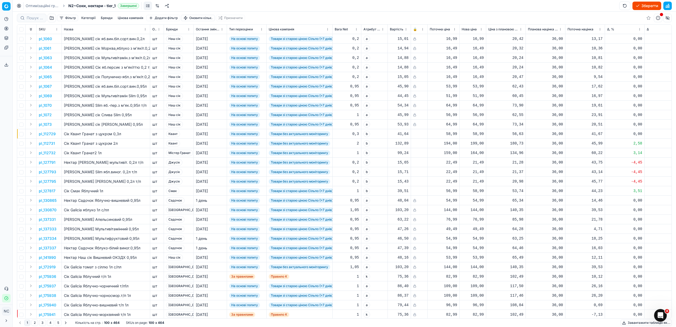
click at [54, 18] on button "button" at bounding box center [51, 18] width 8 height 8
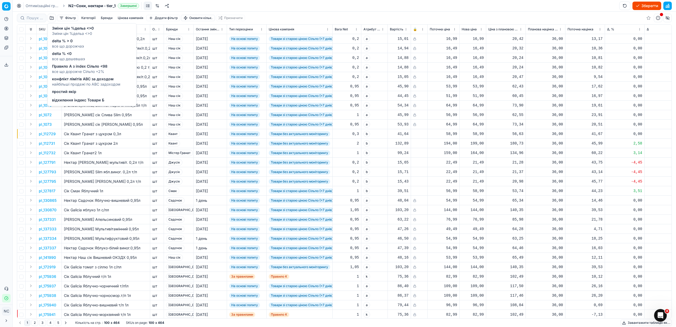
click at [80, 100] on span "відхилення індекс Товари Б" at bounding box center [78, 99] width 52 height 5
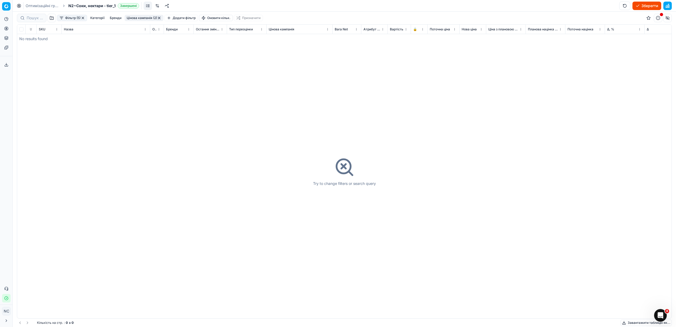
click at [84, 18] on button "button" at bounding box center [83, 18] width 4 height 4
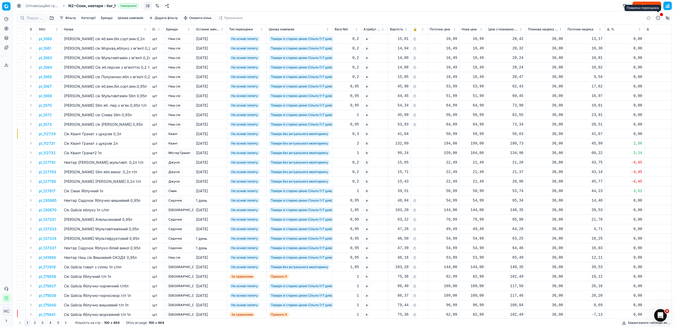
click at [658, 17] on button "button" at bounding box center [658, 18] width 8 height 8
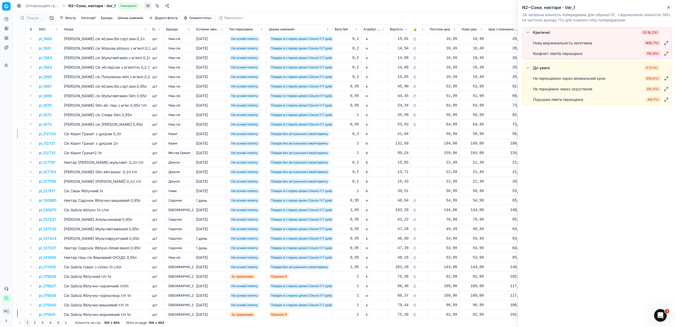
click at [647, 44] on span "16 ( 5,7% )" at bounding box center [652, 42] width 18 height 5
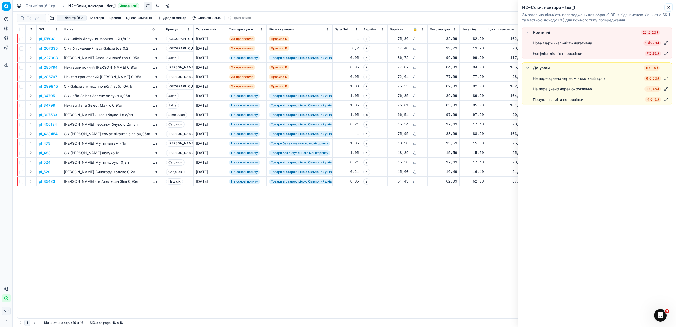
click at [668, 6] on icon "button" at bounding box center [668, 7] width 4 height 4
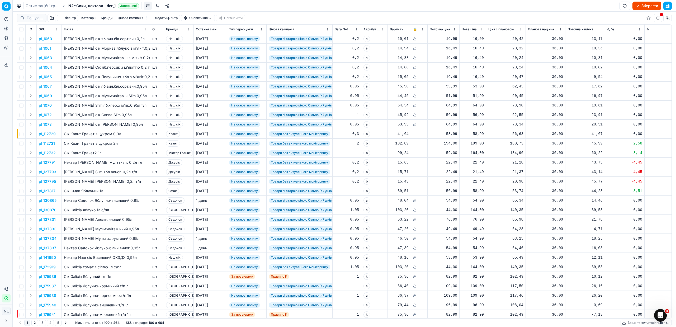
click at [641, 6] on button "Зберегти" at bounding box center [646, 6] width 29 height 8
click at [626, 6] on button "Застосувати ціни" at bounding box center [639, 6] width 44 height 8
click at [643, 7] on button "Завантажити звіт" at bounding box center [638, 6] width 45 height 8
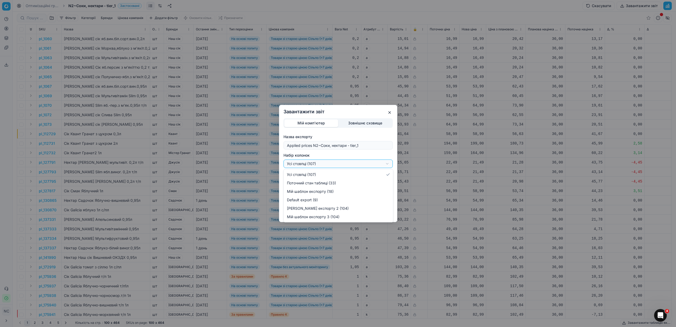
click at [389, 164] on div "Завантажити звіт Мій комп'ютер Зовнішнє сховище Назва експорту Applied prices N…" at bounding box center [338, 163] width 676 height 327
select select "custom"
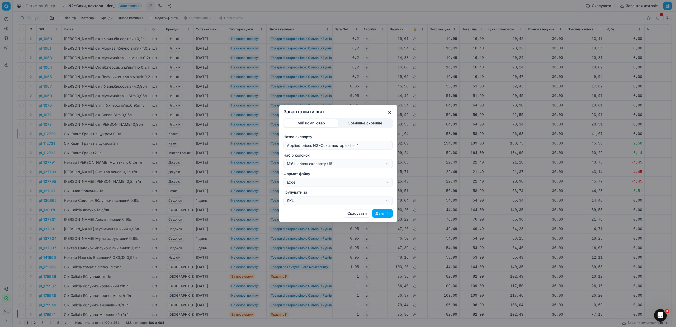
click at [382, 212] on button "Далі" at bounding box center [382, 213] width 21 height 8
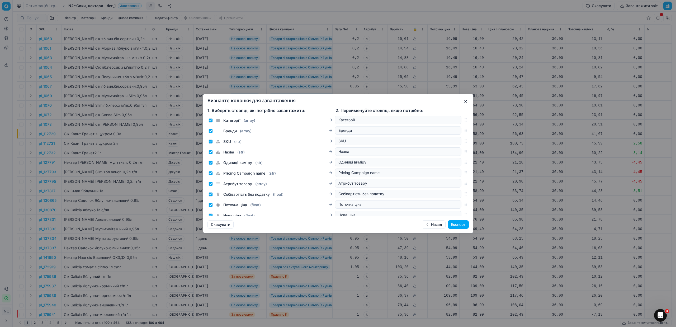
click at [457, 225] on button "Експорт" at bounding box center [457, 224] width 21 height 8
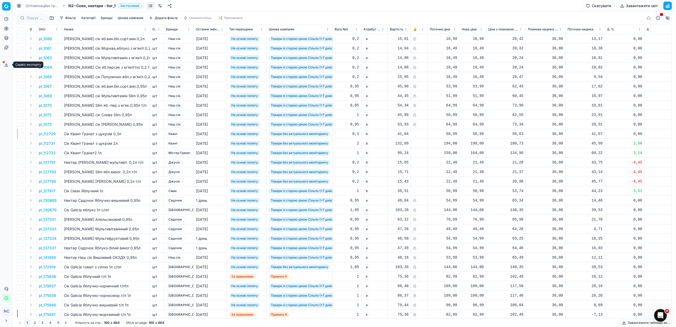
click at [4, 64] on button "Сервіс експорту" at bounding box center [6, 64] width 8 height 8
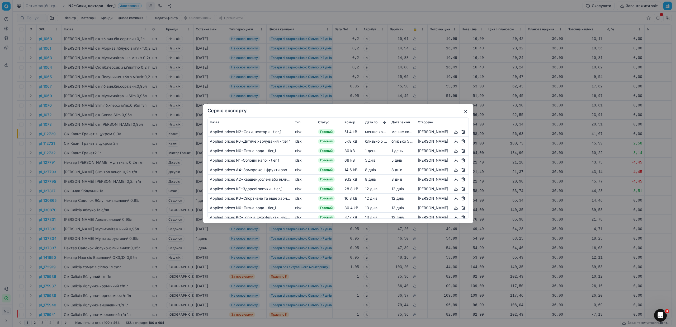
click at [456, 133] on button "button" at bounding box center [455, 131] width 6 height 6
click at [466, 112] on button "button" at bounding box center [465, 111] width 6 height 6
